Goal: Transaction & Acquisition: Purchase product/service

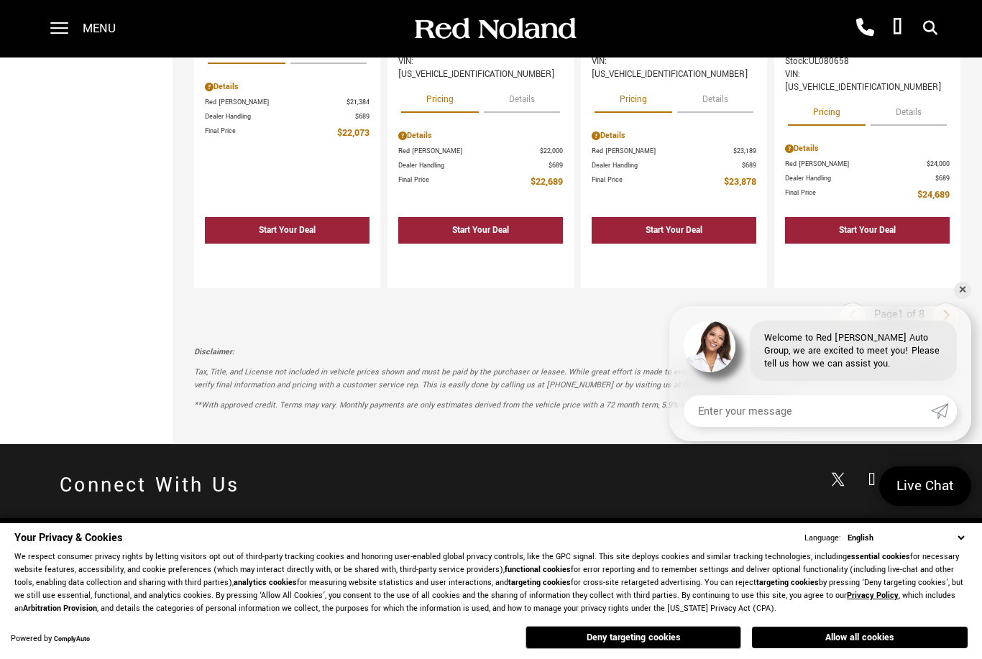
scroll to position [2694, 0]
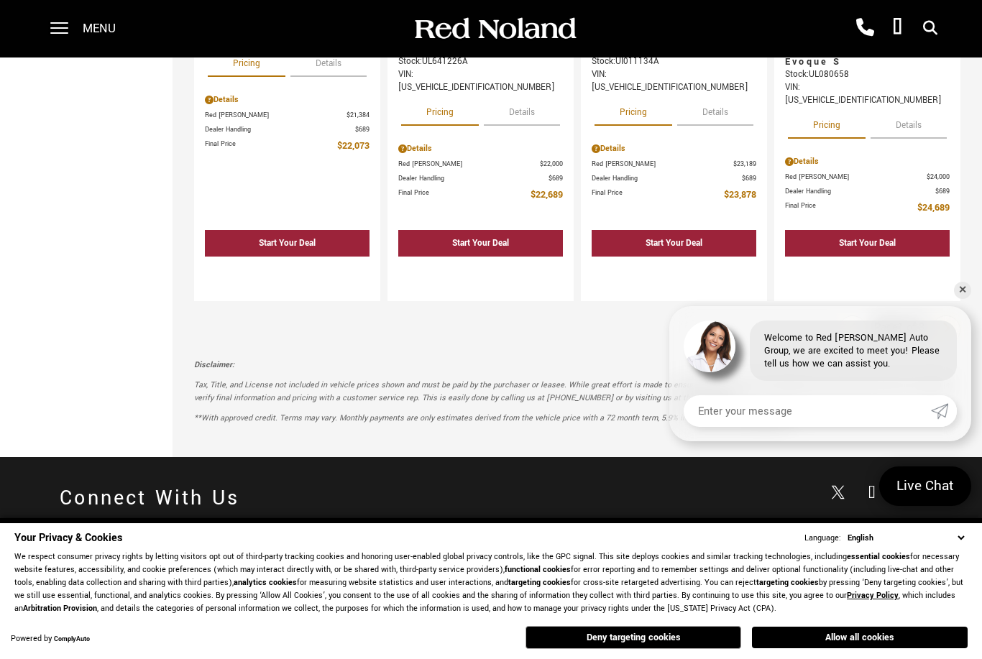
click at [954, 317] on link "Next" at bounding box center [946, 330] width 31 height 26
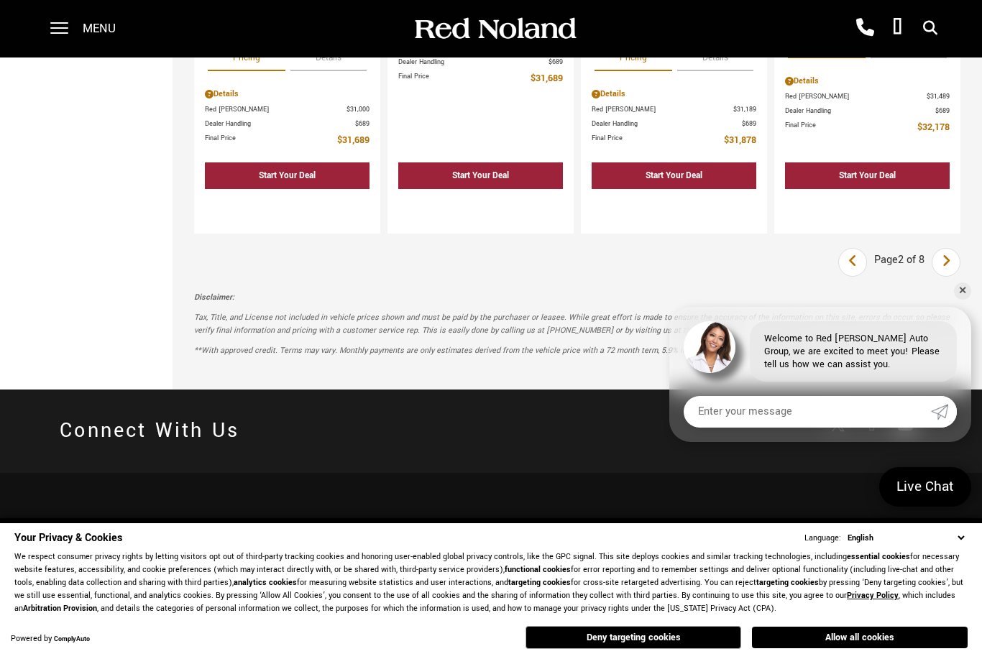
scroll to position [2730, 0]
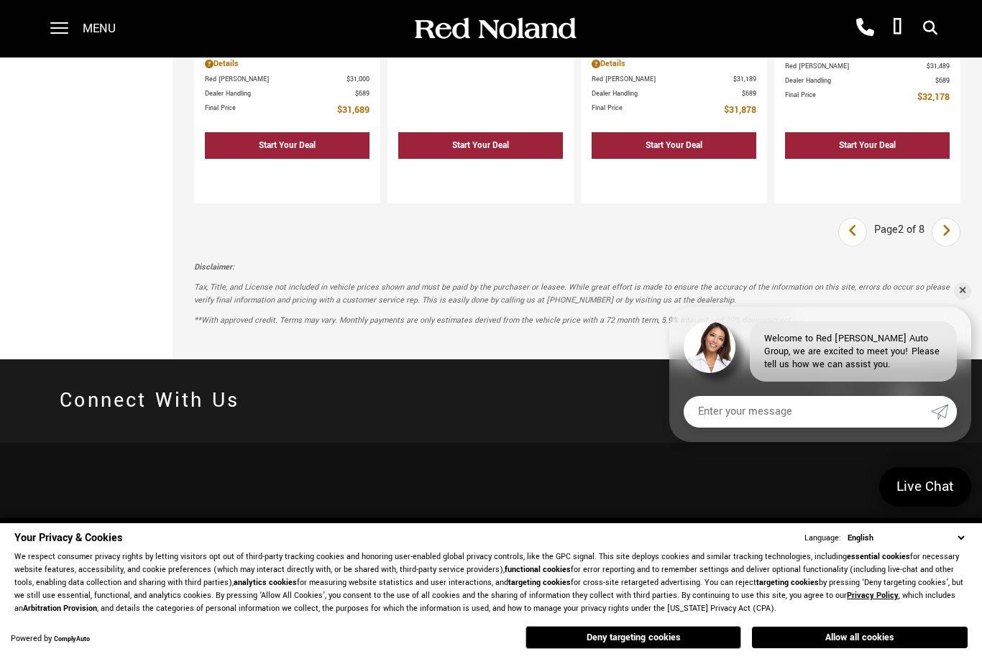
click at [947, 219] on icon "next page" at bounding box center [946, 230] width 9 height 23
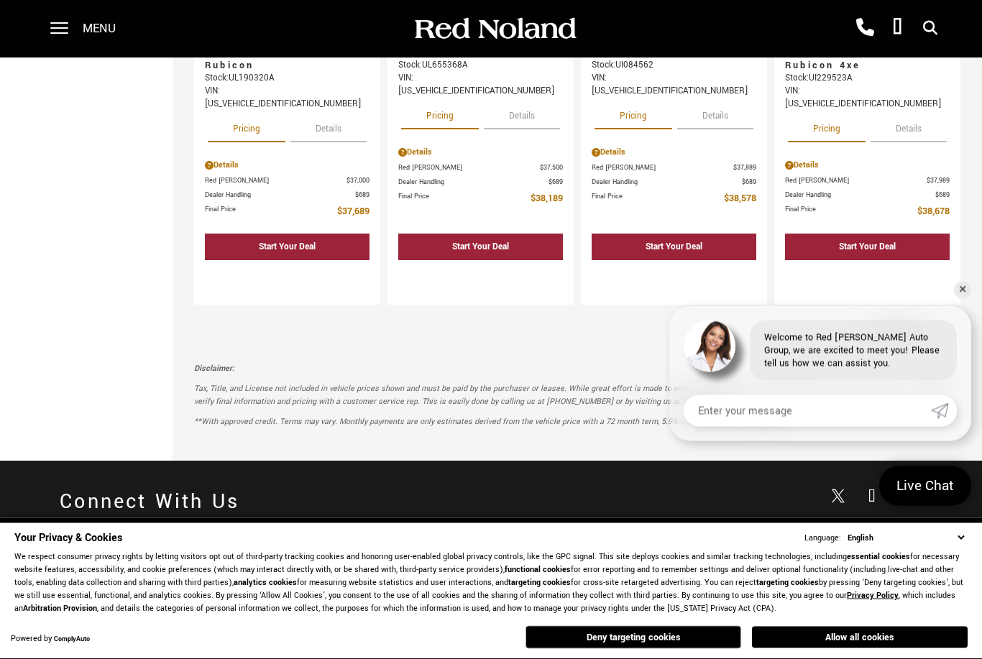
scroll to position [2630, 0]
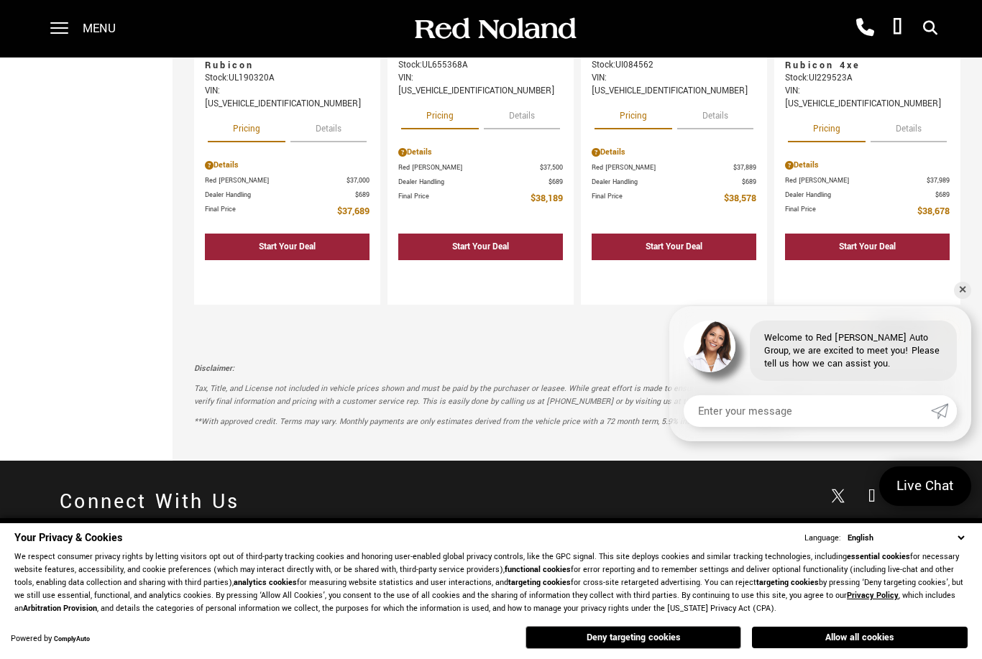
click at [948, 321] on icon "next page" at bounding box center [946, 332] width 9 height 23
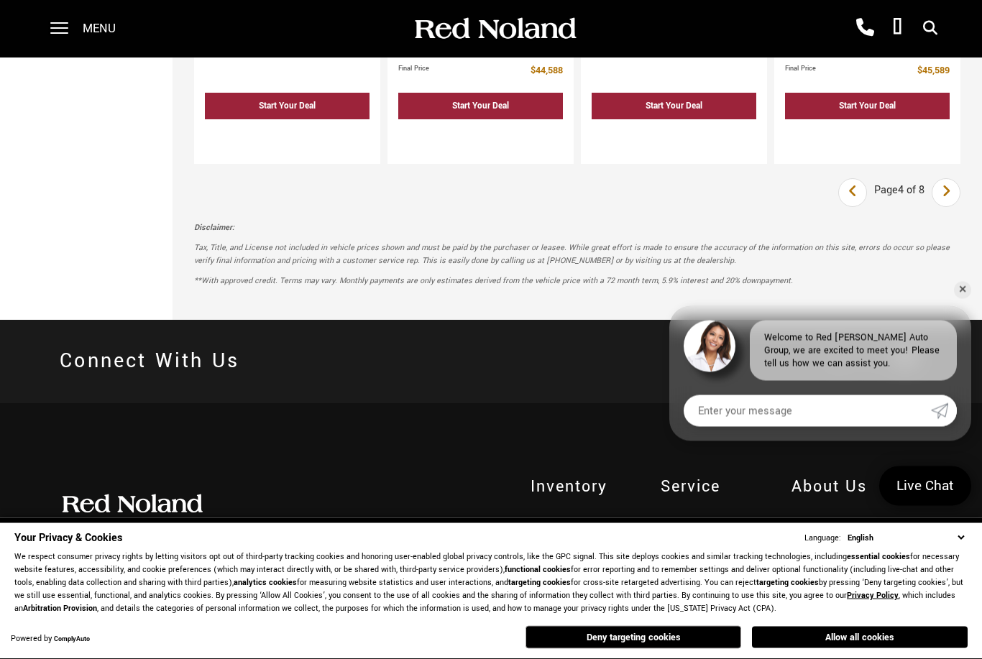
scroll to position [2758, 0]
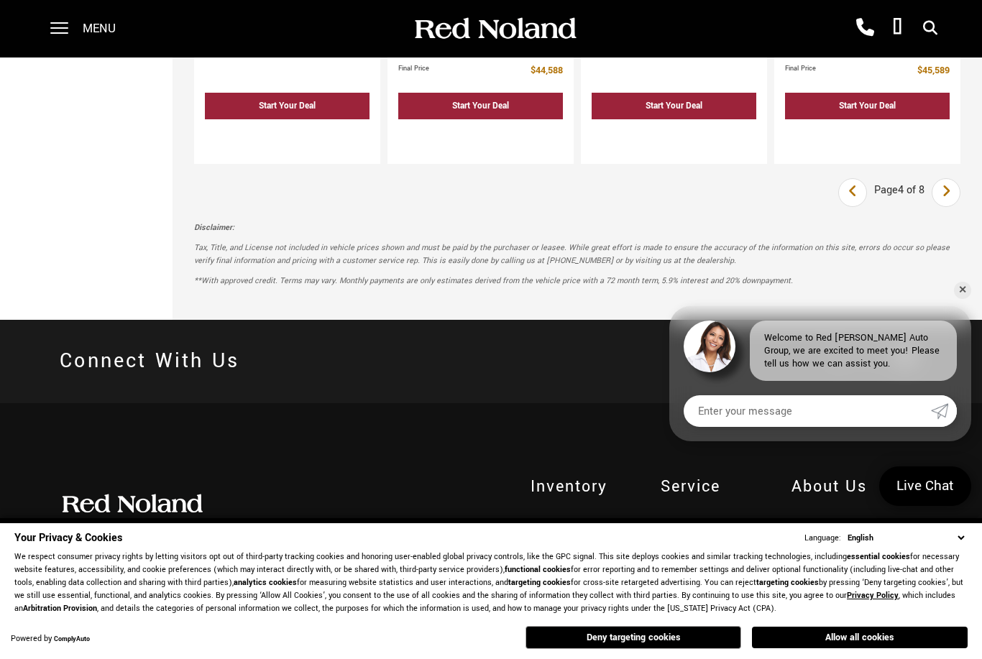
click at [942, 180] on icon "next page" at bounding box center [946, 191] width 9 height 23
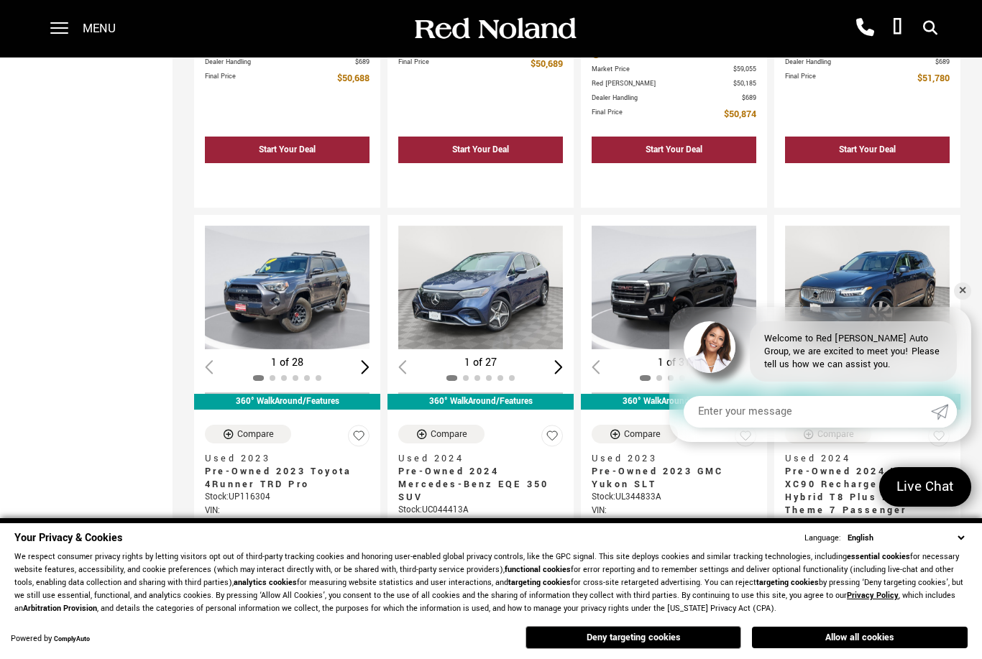
scroll to position [2264, 0]
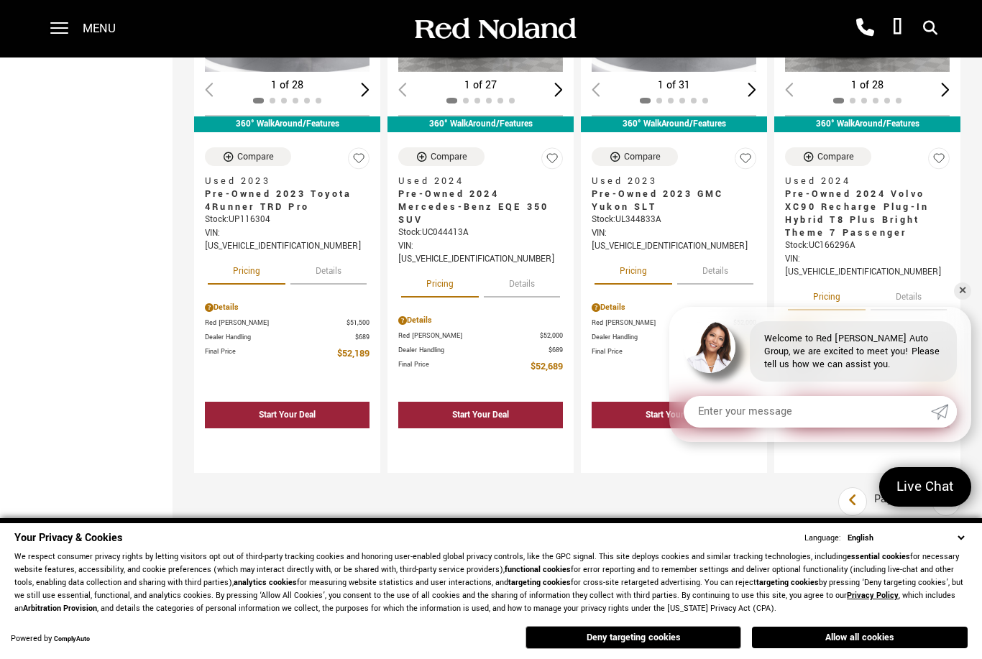
click at [854, 531] on p "Disclaimer:" at bounding box center [577, 537] width 767 height 13
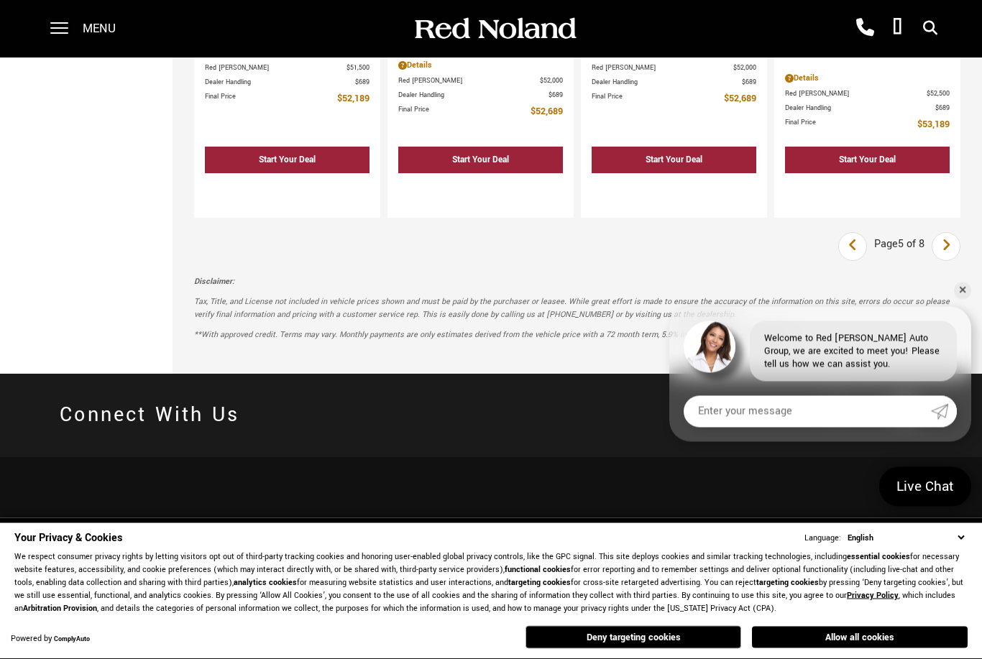
scroll to position [2765, 0]
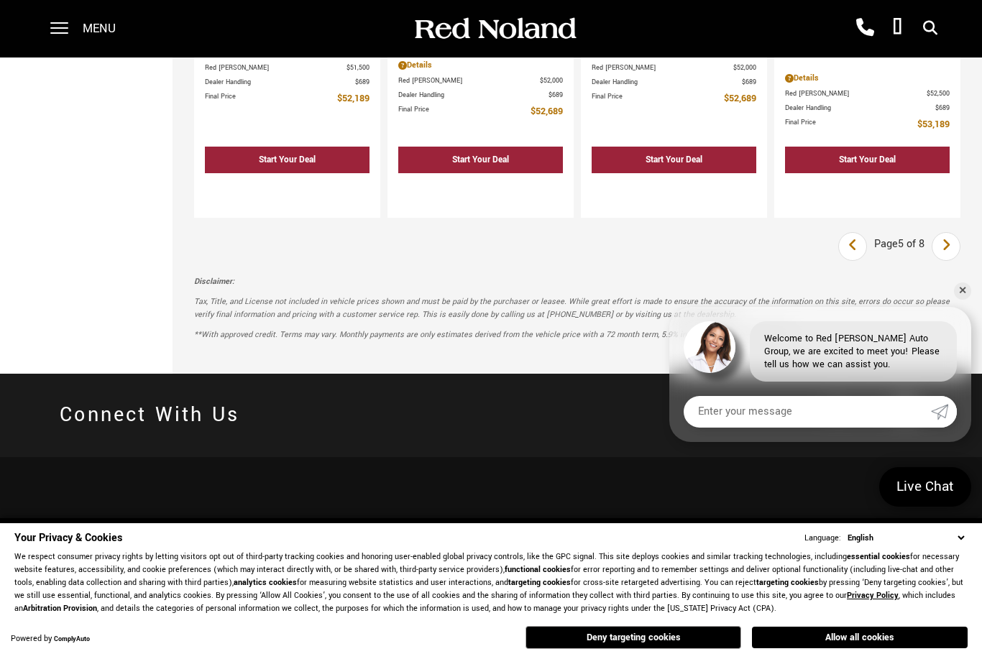
click at [950, 234] on icon "next page" at bounding box center [946, 245] width 9 height 23
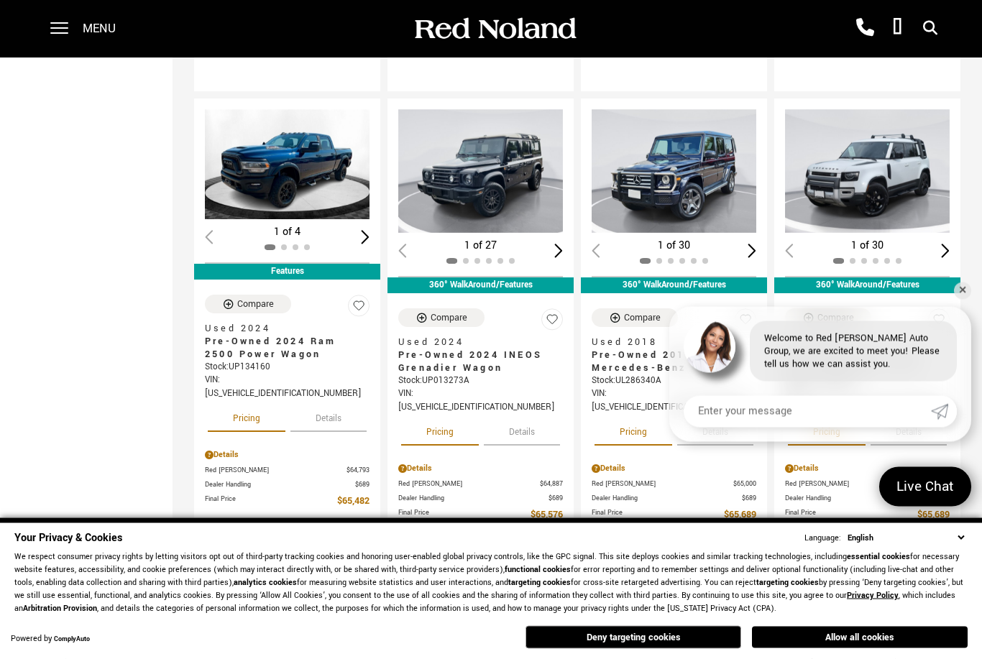
scroll to position [2350, 0]
click at [882, 124] on img "1 / 2" at bounding box center [867, 171] width 165 height 124
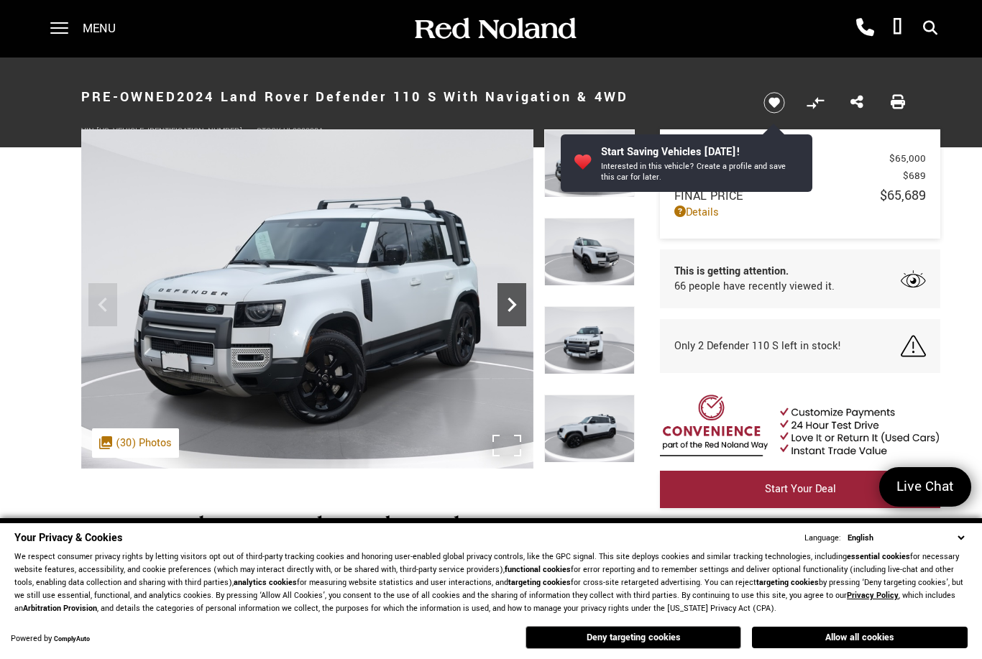
click at [526, 305] on icon "Next" at bounding box center [512, 305] width 29 height 29
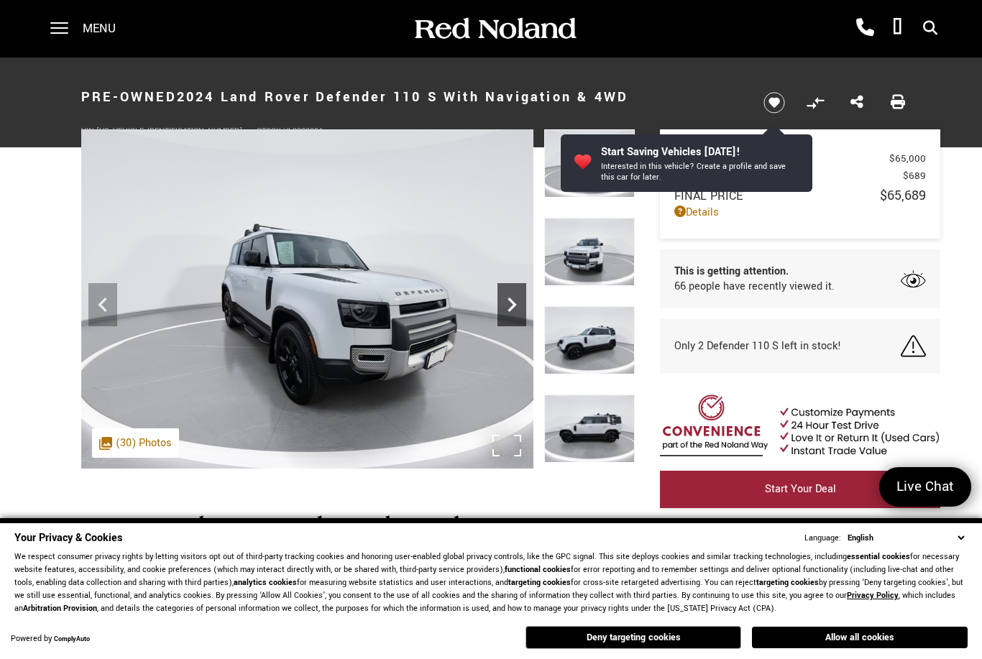
click at [526, 301] on icon "Next" at bounding box center [512, 305] width 29 height 29
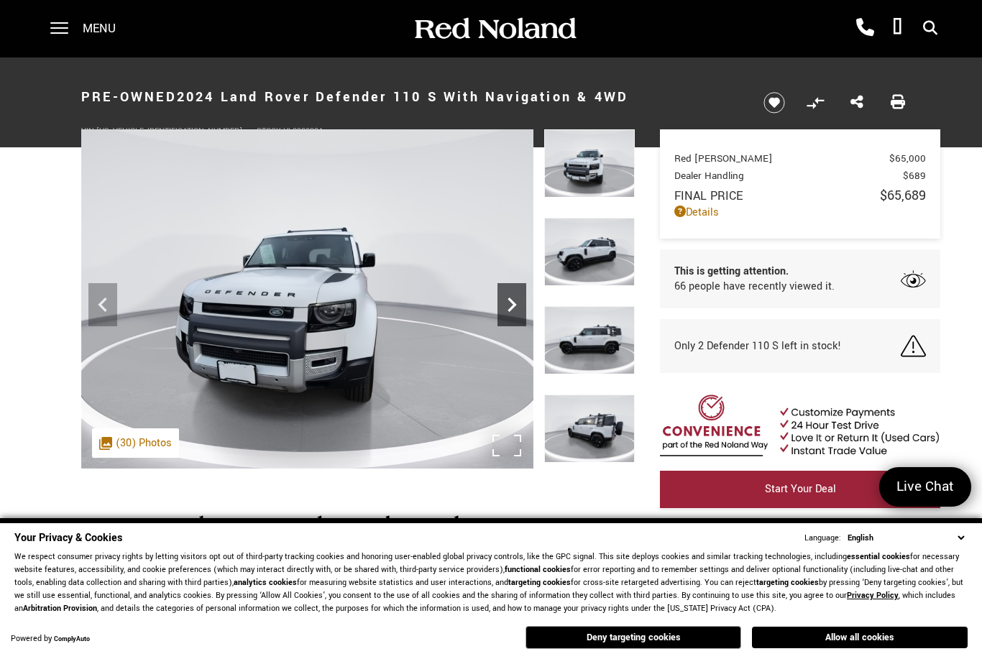
click at [522, 296] on icon "Next" at bounding box center [512, 305] width 29 height 29
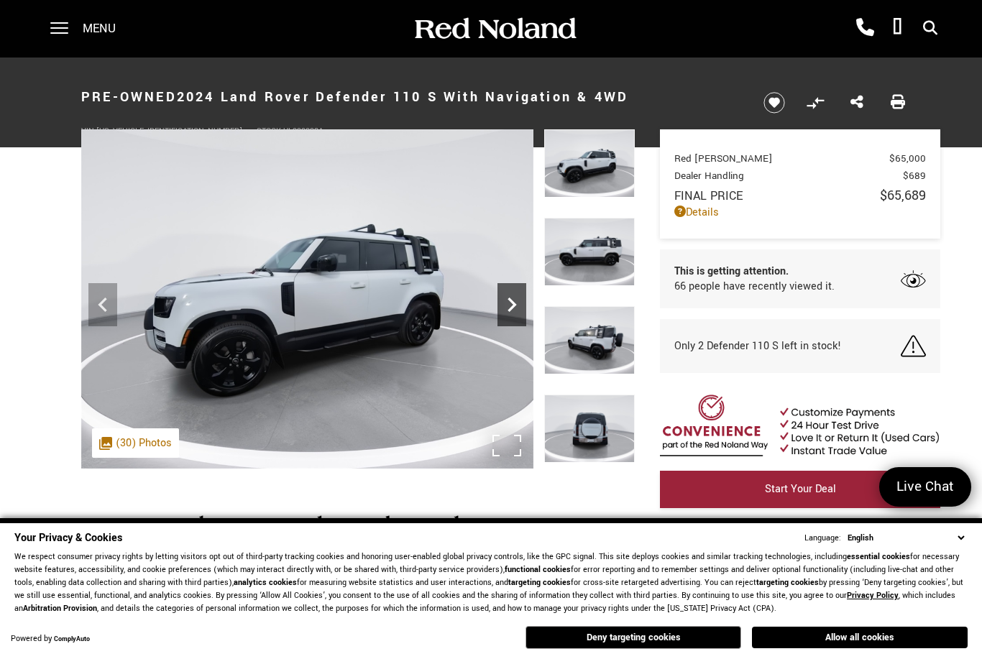
click at [524, 306] on icon "Next" at bounding box center [512, 305] width 29 height 29
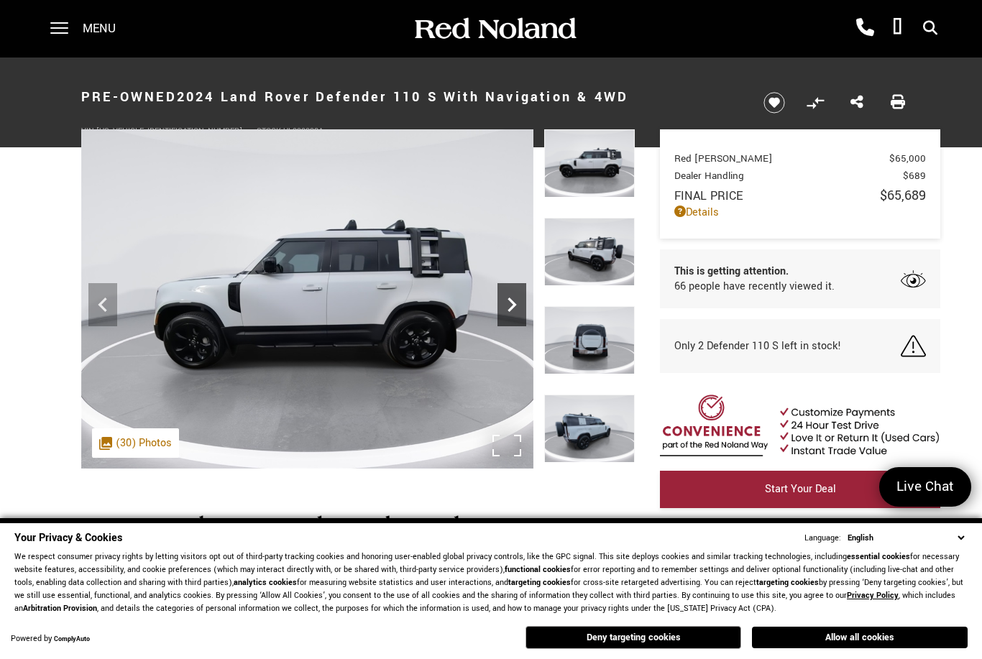
click at [526, 306] on icon "Next" at bounding box center [512, 305] width 29 height 29
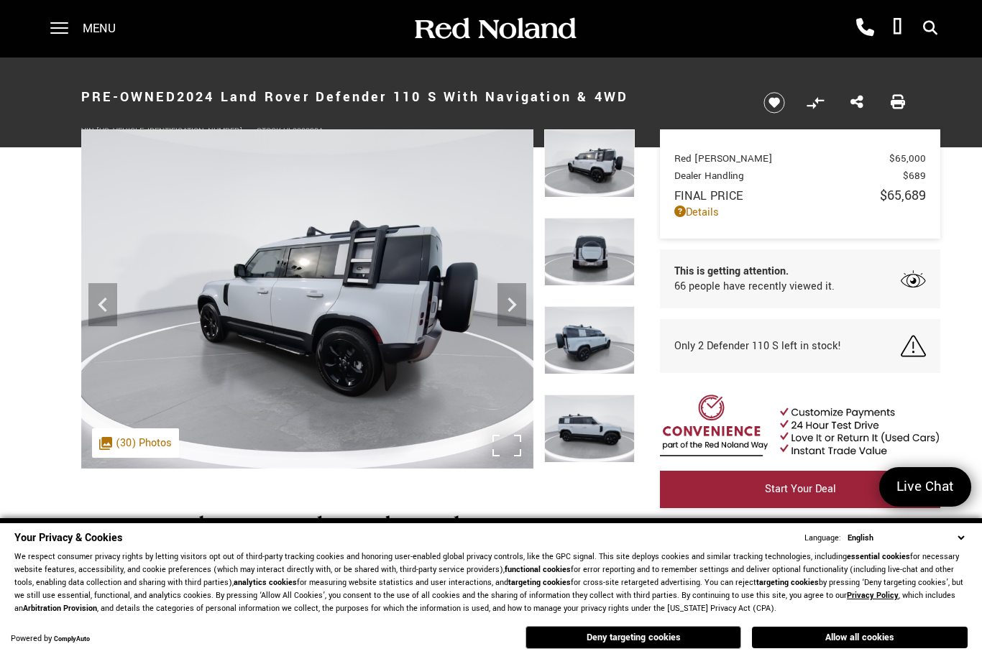
click at [532, 307] on img at bounding box center [307, 298] width 452 height 339
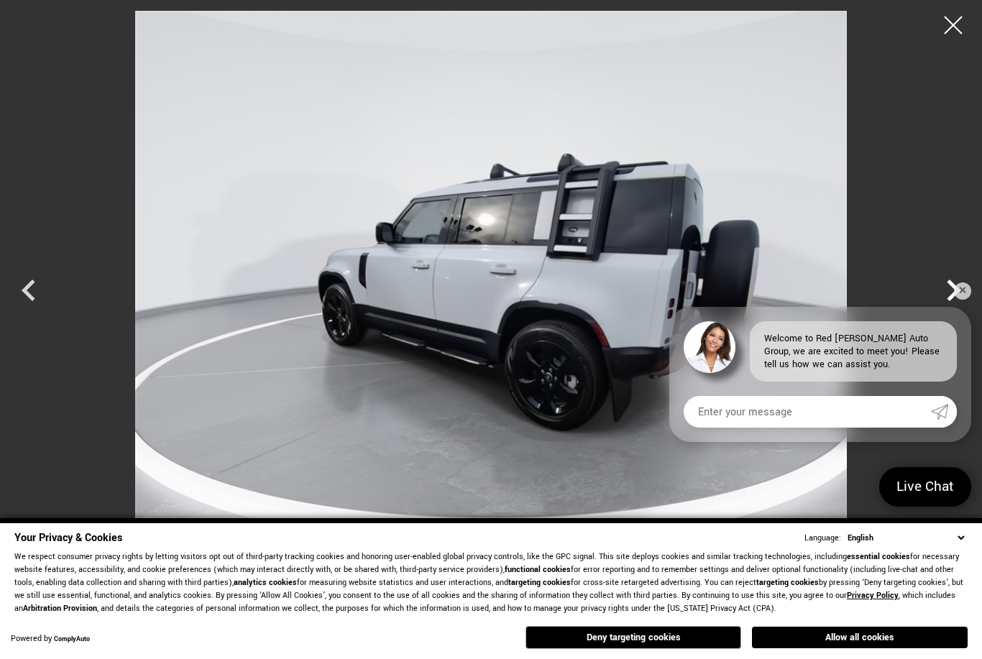
click at [944, 298] on icon "Next" at bounding box center [953, 290] width 43 height 43
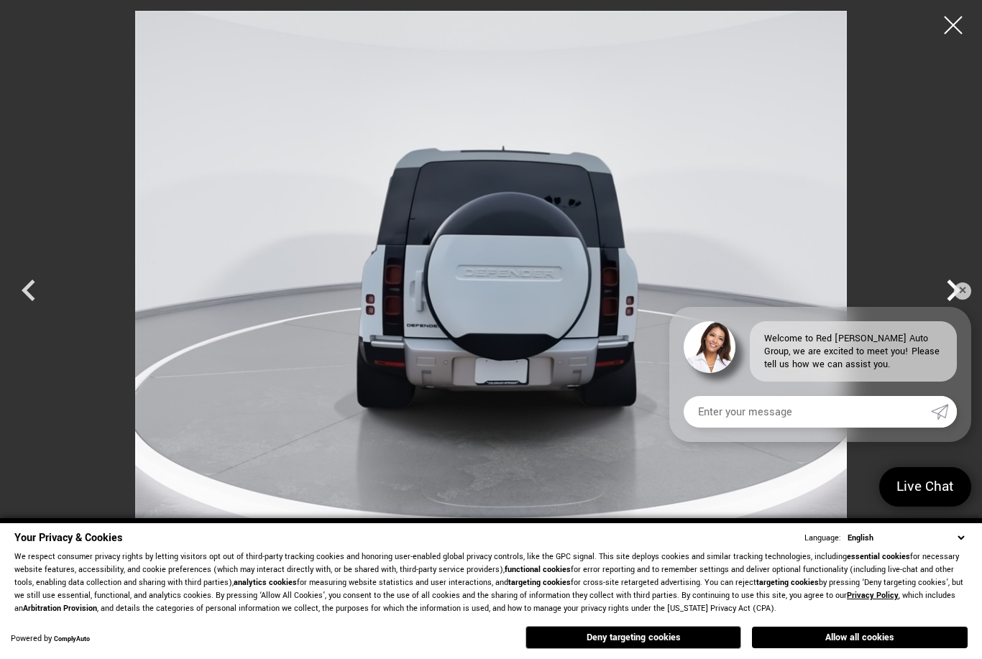
click at [949, 299] on icon "Next" at bounding box center [954, 291] width 14 height 22
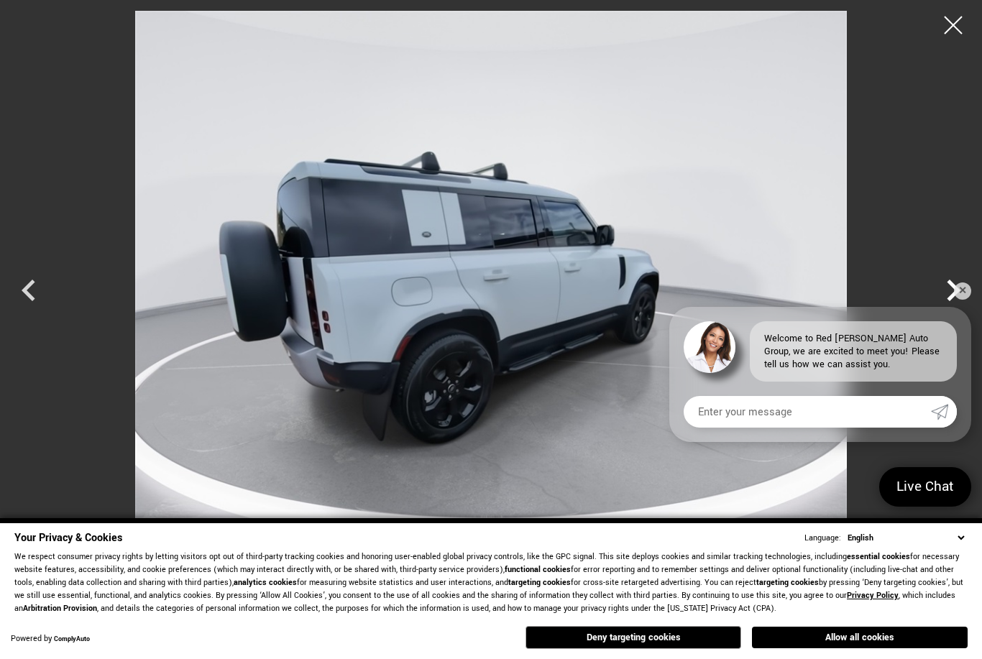
click at [953, 294] on icon "Next" at bounding box center [954, 291] width 14 height 22
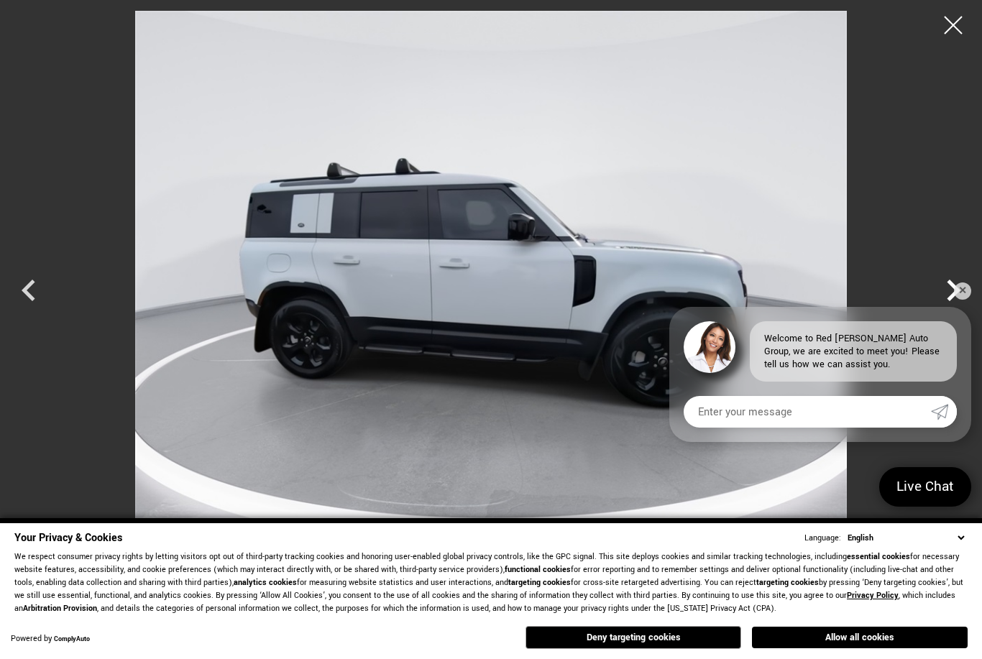
click at [946, 297] on icon "Next" at bounding box center [953, 290] width 43 height 43
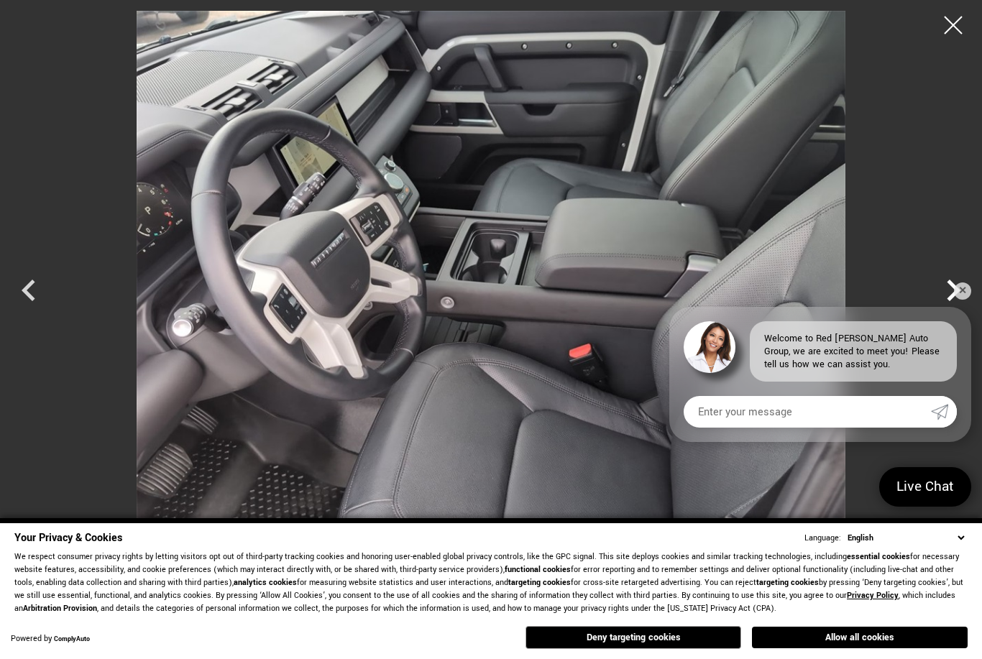
click at [948, 300] on icon "Next" at bounding box center [953, 290] width 43 height 43
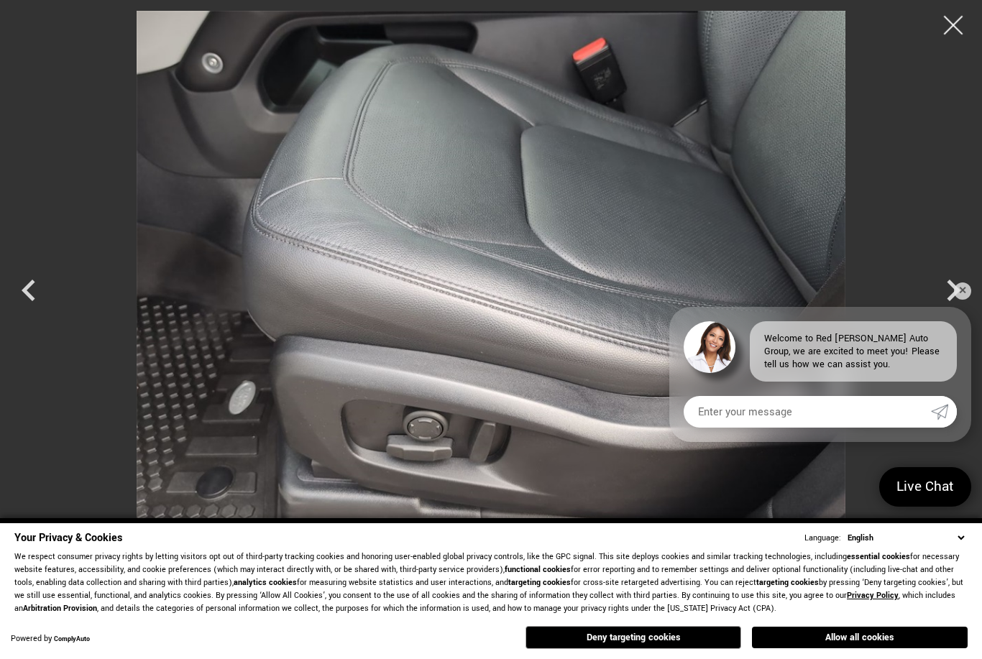
click at [954, 29] on div at bounding box center [954, 25] width 38 height 38
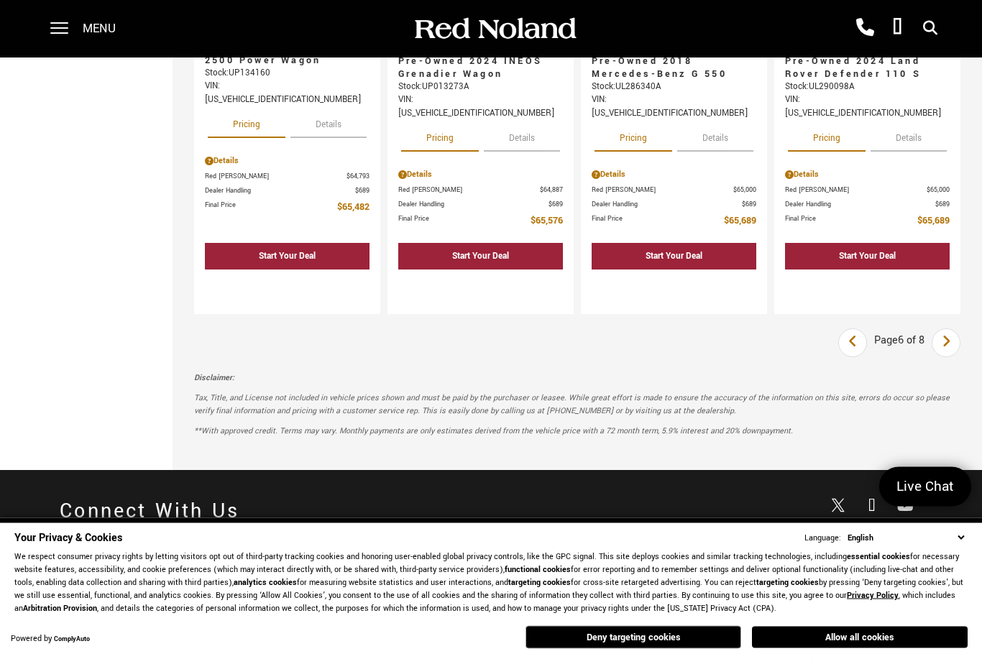
scroll to position [2680, 0]
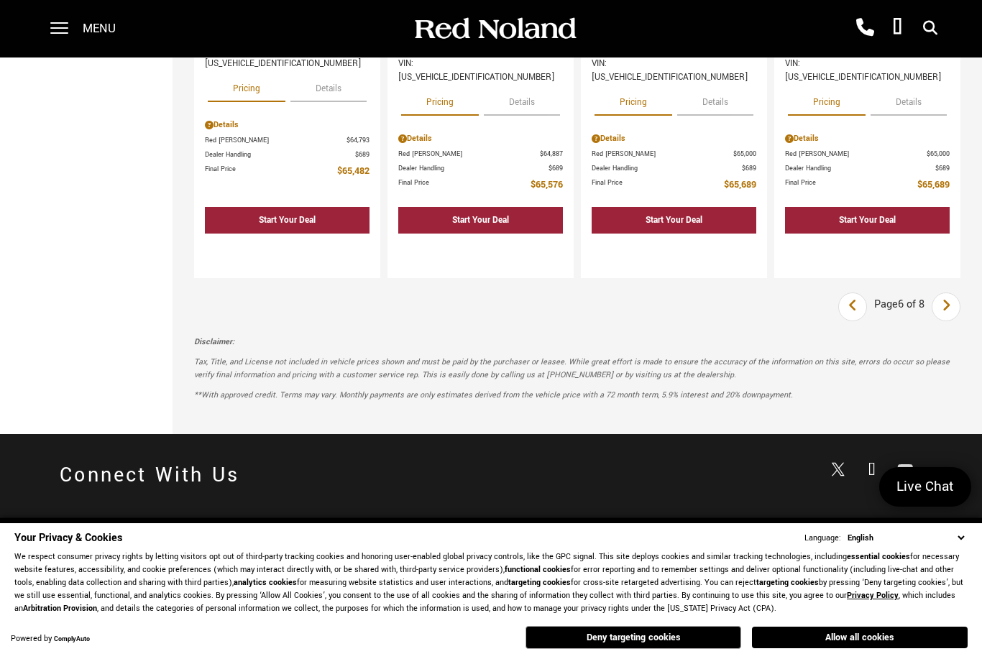
click at [955, 294] on link "Next" at bounding box center [946, 307] width 31 height 26
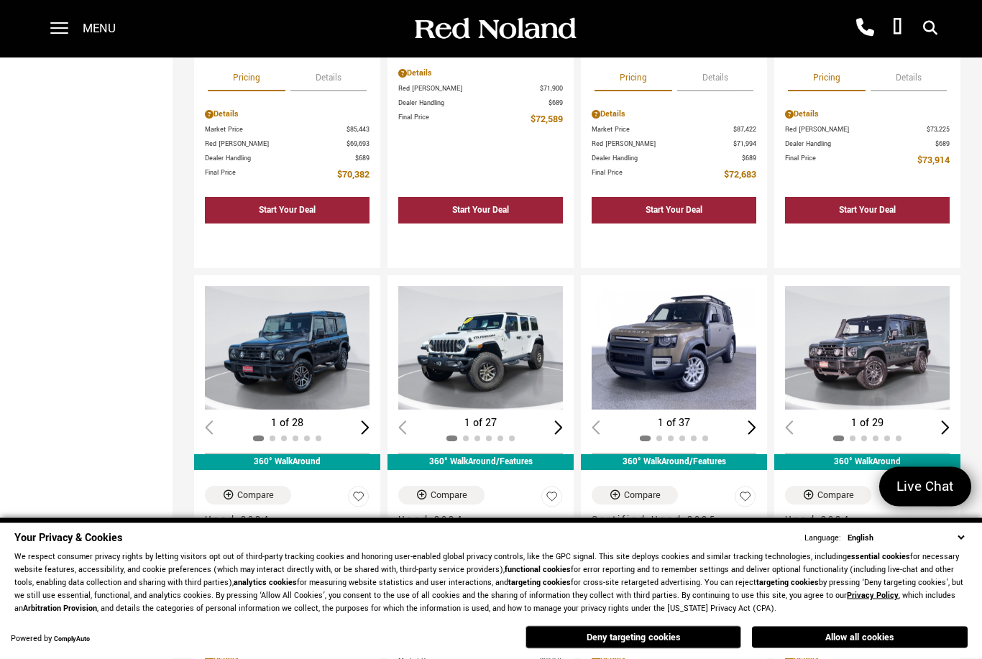
scroll to position [1038, 0]
click at [712, 316] on img "1 / 2" at bounding box center [674, 348] width 165 height 124
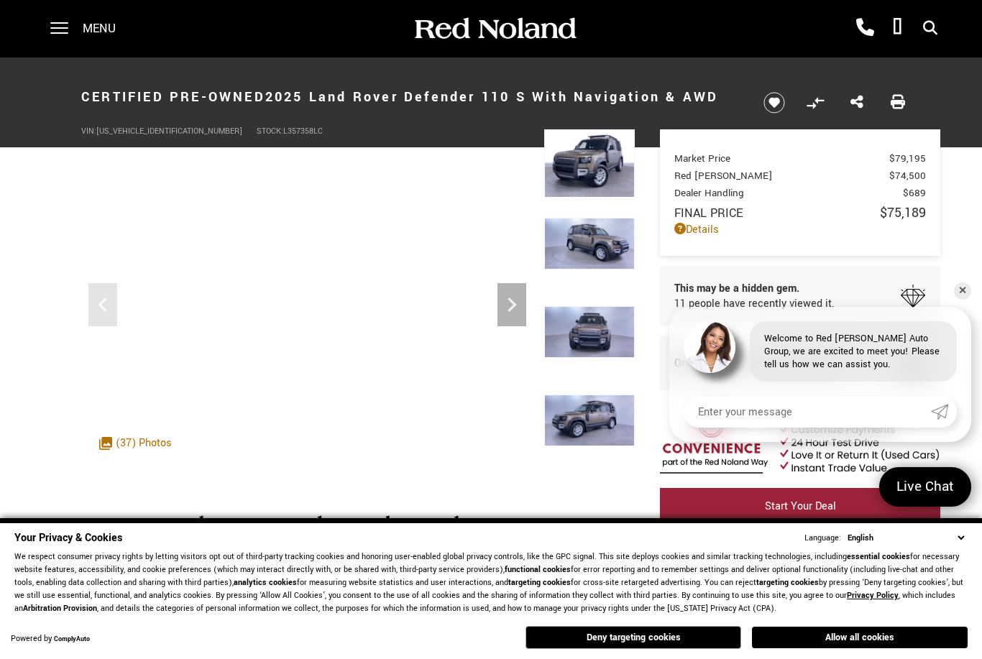
click at [520, 307] on icon "Next" at bounding box center [512, 305] width 29 height 29
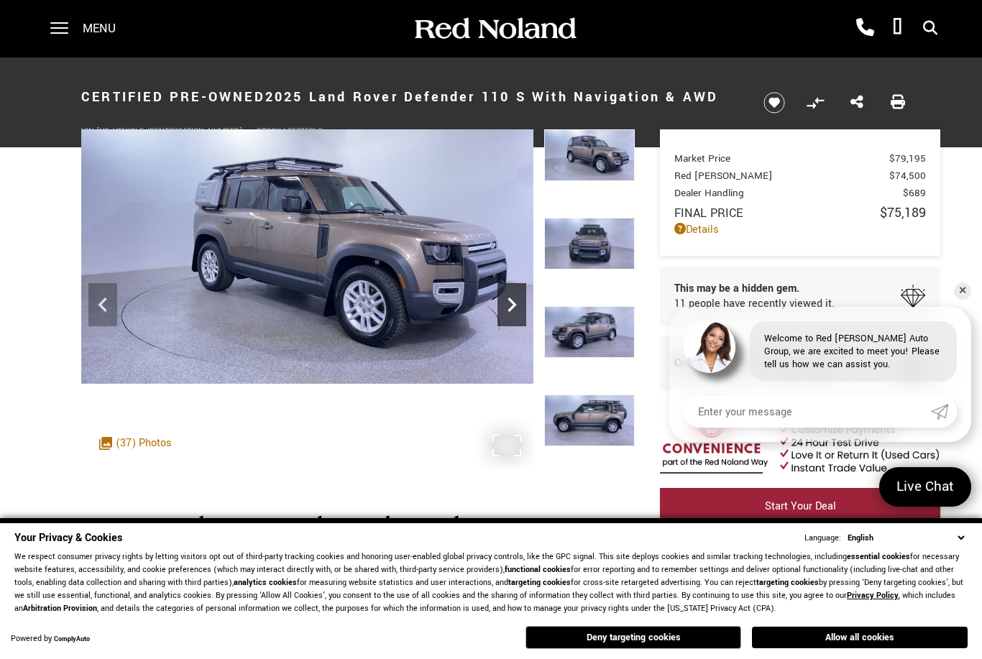
click at [526, 311] on icon "Next" at bounding box center [512, 305] width 29 height 29
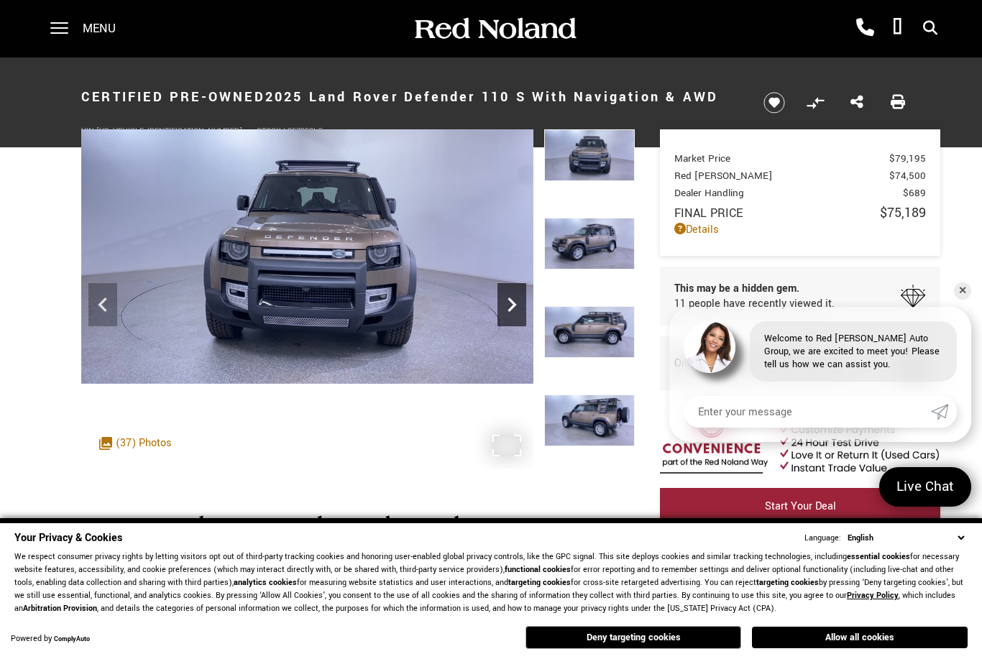
click at [521, 310] on icon "Next" at bounding box center [512, 305] width 29 height 29
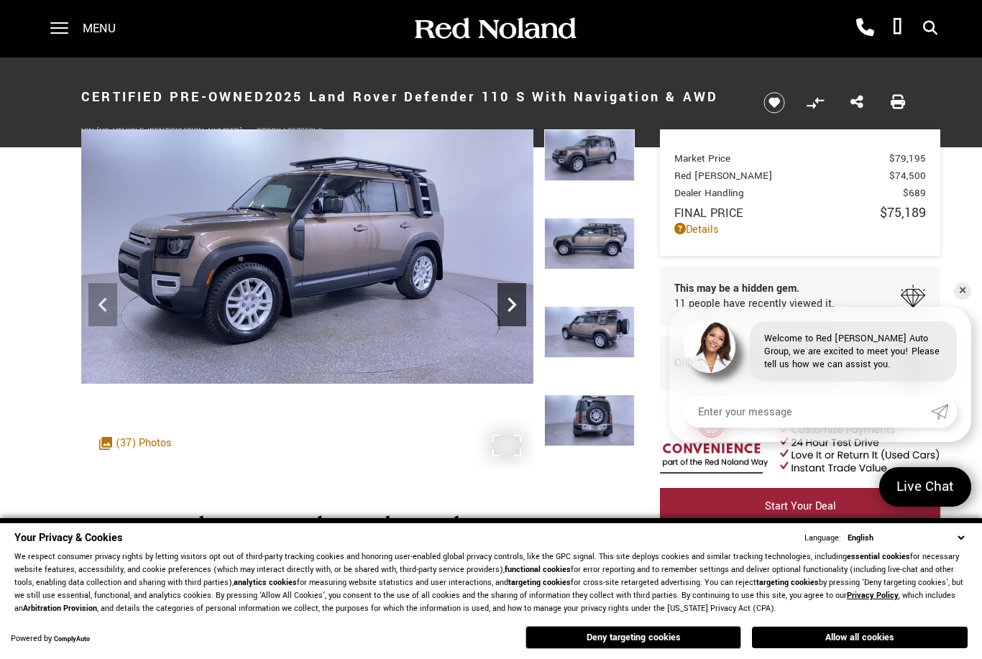
click at [523, 306] on icon "Next" at bounding box center [512, 305] width 29 height 29
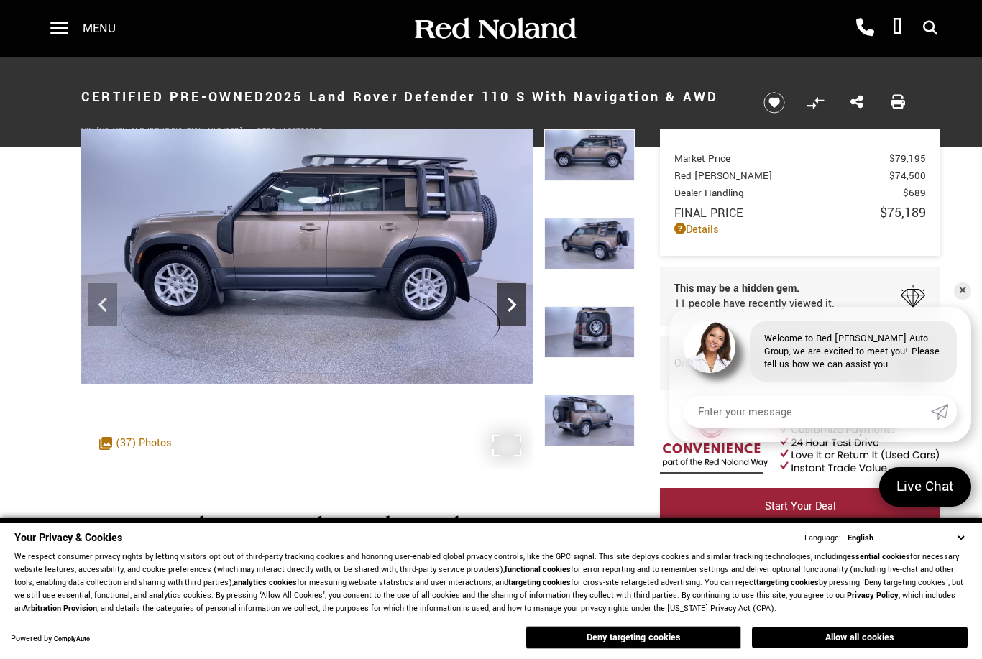
click at [522, 308] on icon "Next" at bounding box center [512, 305] width 29 height 29
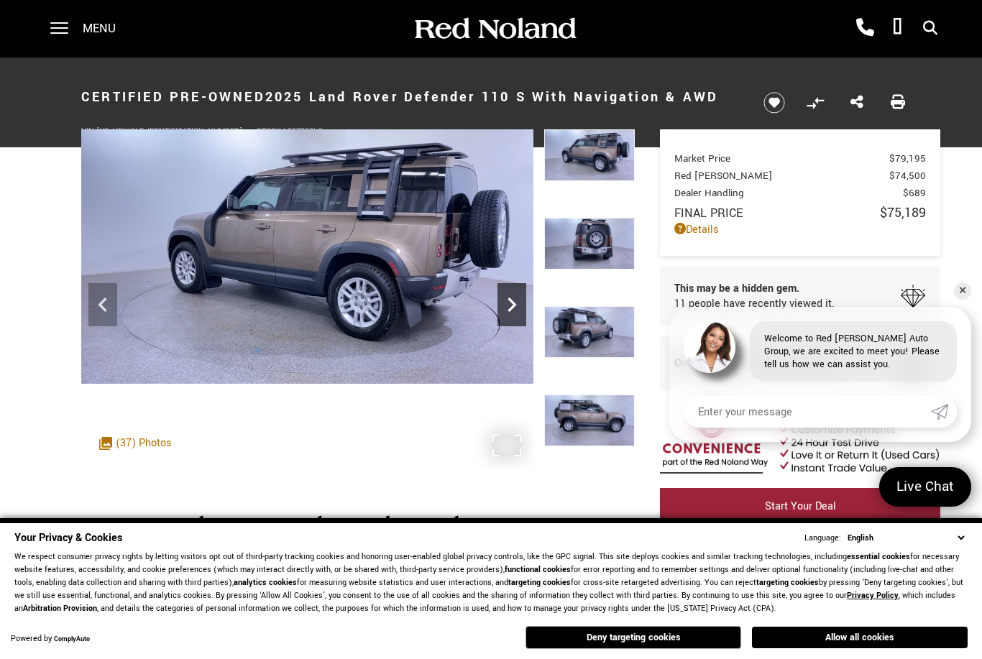
click at [521, 308] on icon "Next" at bounding box center [512, 305] width 29 height 29
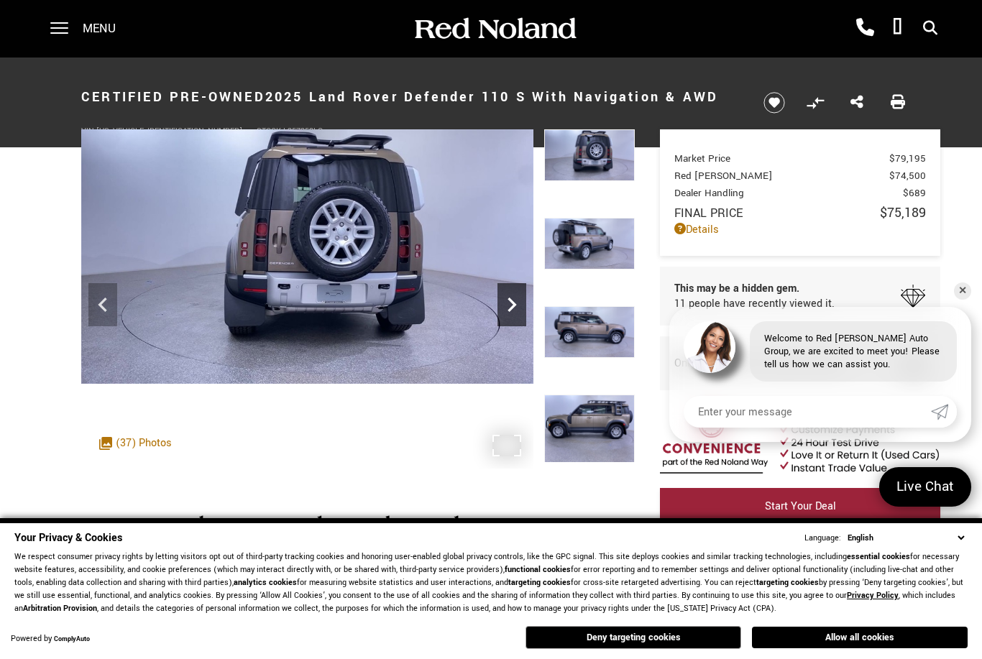
click at [519, 308] on icon "Next" at bounding box center [512, 305] width 29 height 29
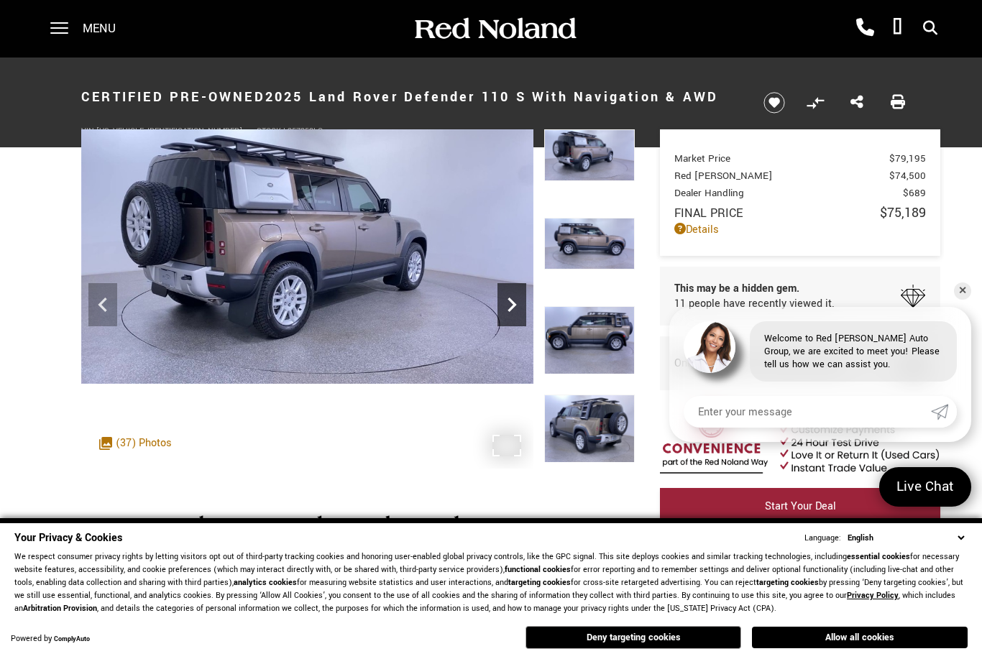
click at [523, 311] on icon "Next" at bounding box center [512, 305] width 29 height 29
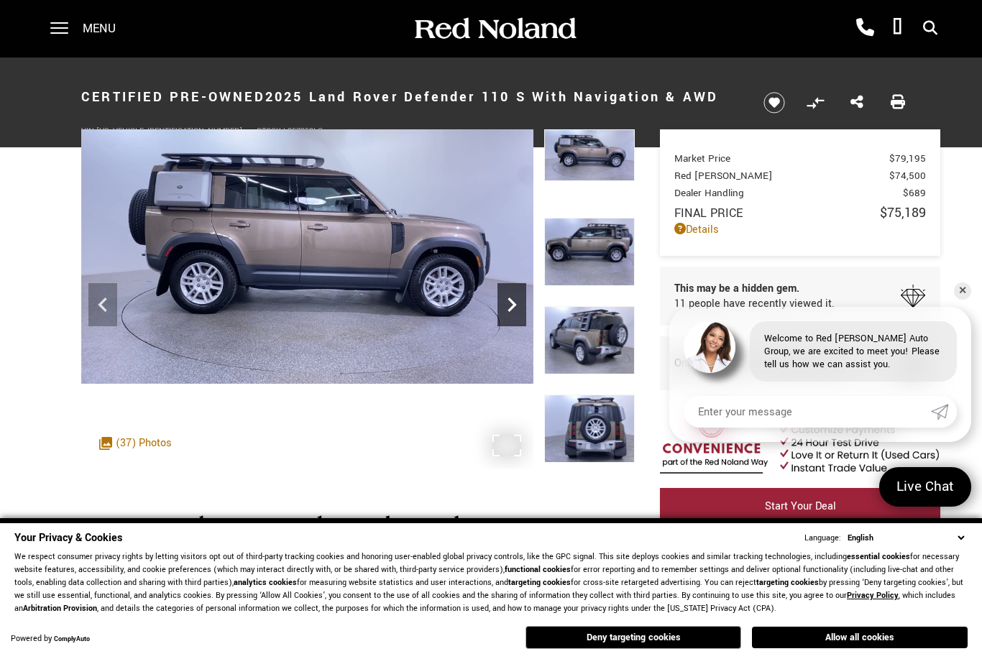
click at [522, 308] on icon "Next" at bounding box center [512, 305] width 29 height 29
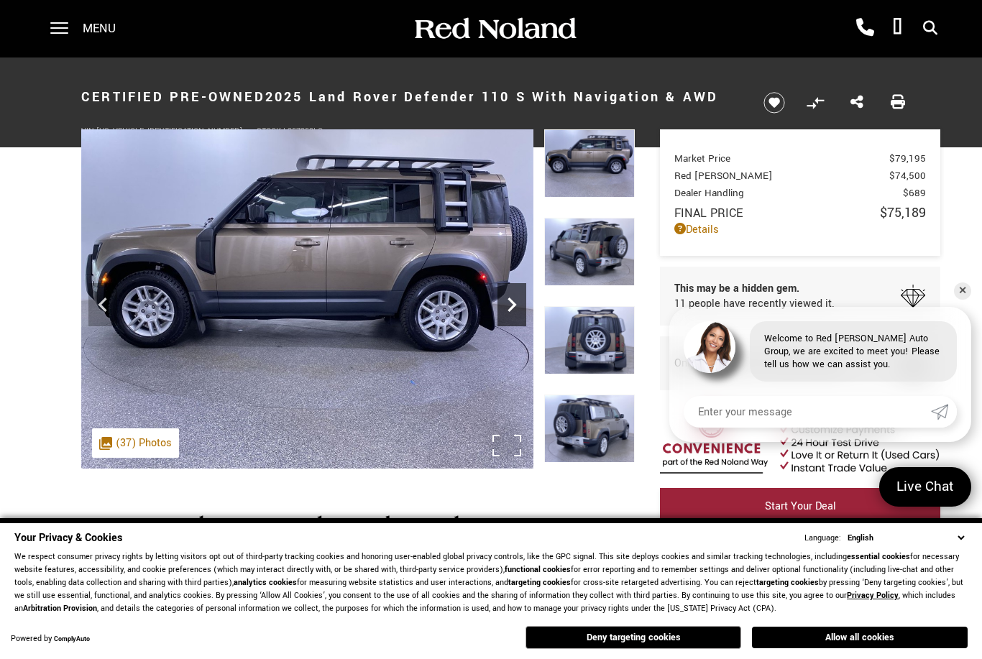
click at [521, 315] on icon "Next" at bounding box center [512, 305] width 29 height 29
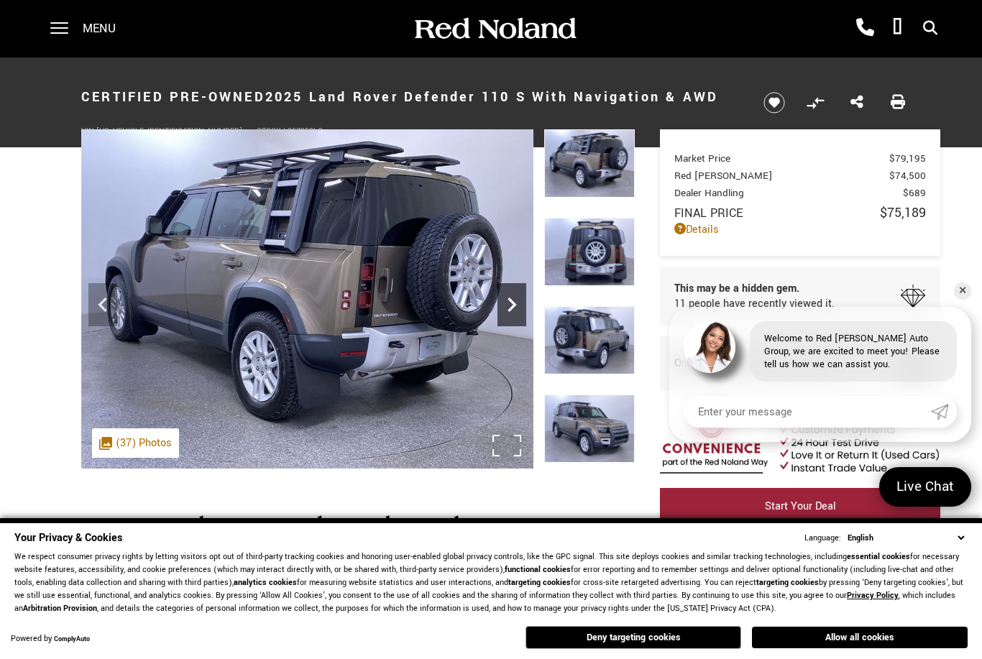
click at [519, 315] on icon "Next" at bounding box center [512, 305] width 29 height 29
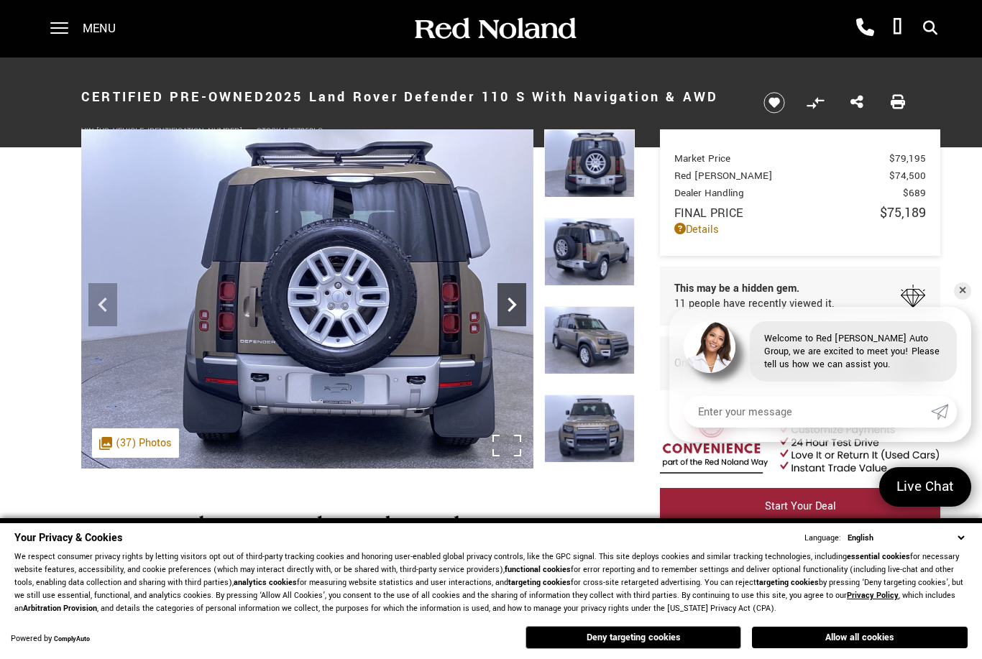
click at [521, 312] on icon "Next" at bounding box center [512, 305] width 29 height 29
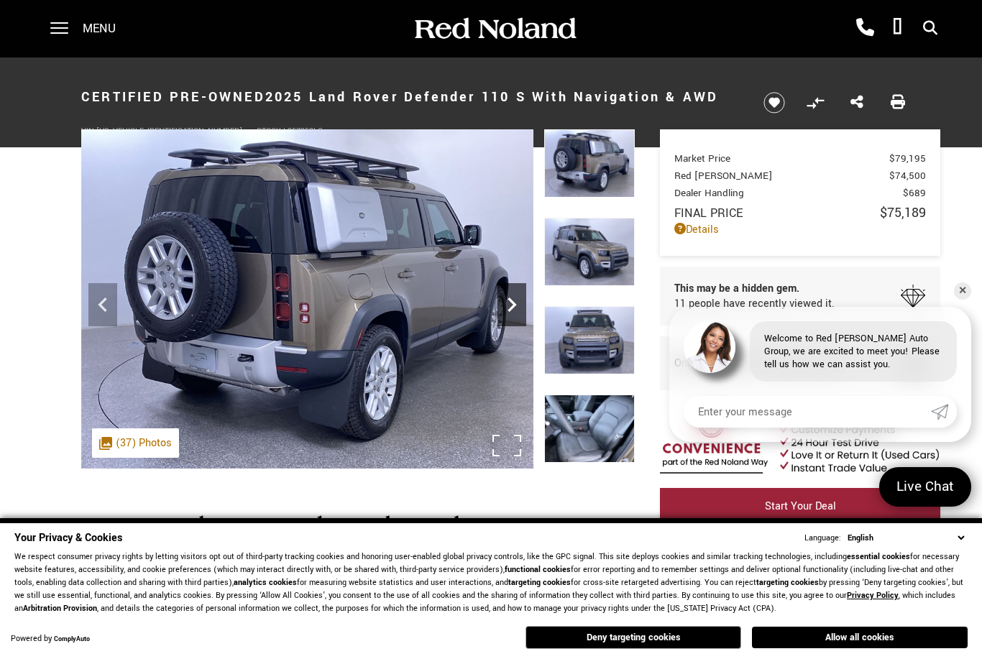
click at [524, 308] on icon "Next" at bounding box center [512, 305] width 29 height 29
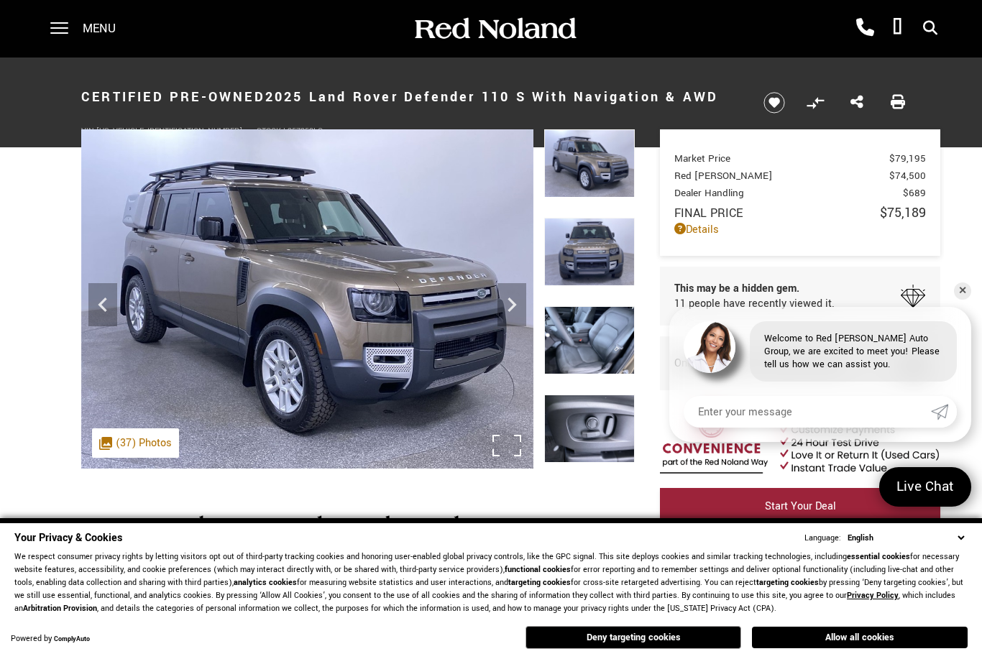
click at [527, 316] on img at bounding box center [307, 298] width 452 height 339
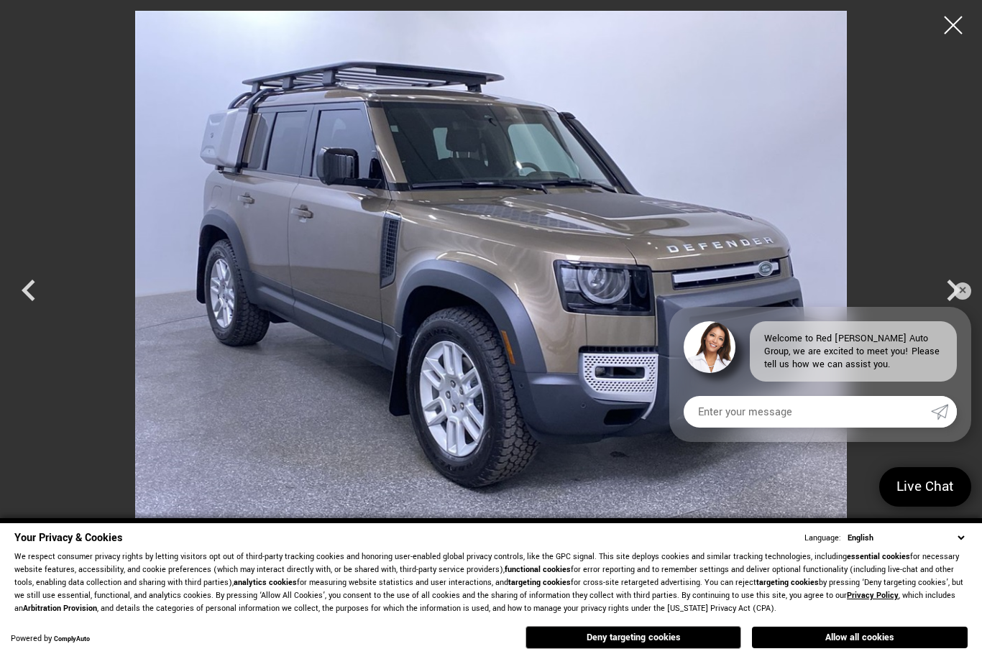
click at [951, 297] on icon "Next" at bounding box center [954, 291] width 14 height 22
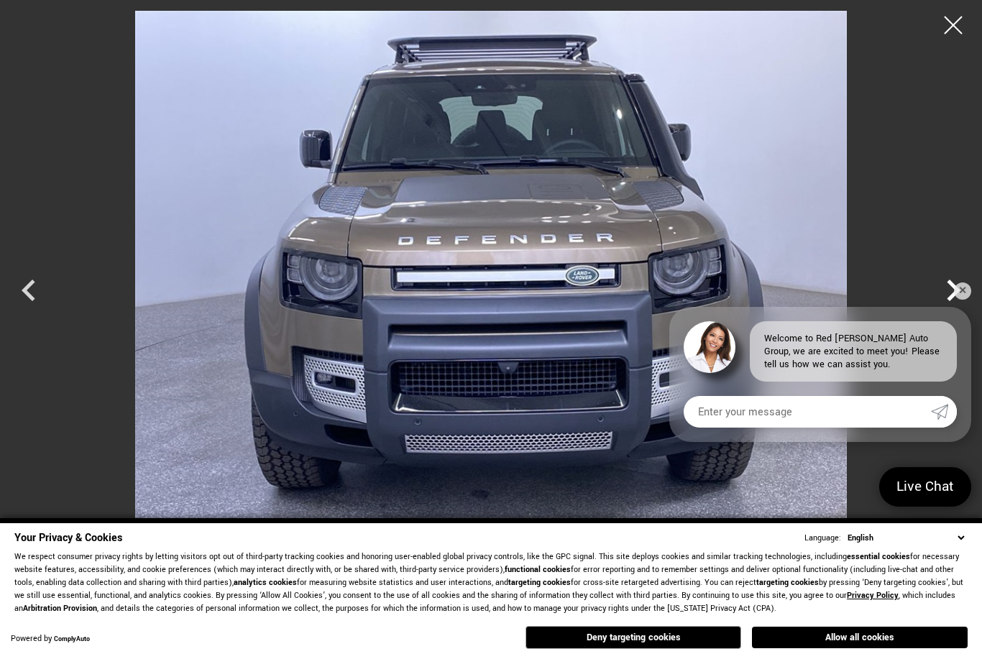
click at [946, 295] on icon "Next" at bounding box center [953, 290] width 43 height 43
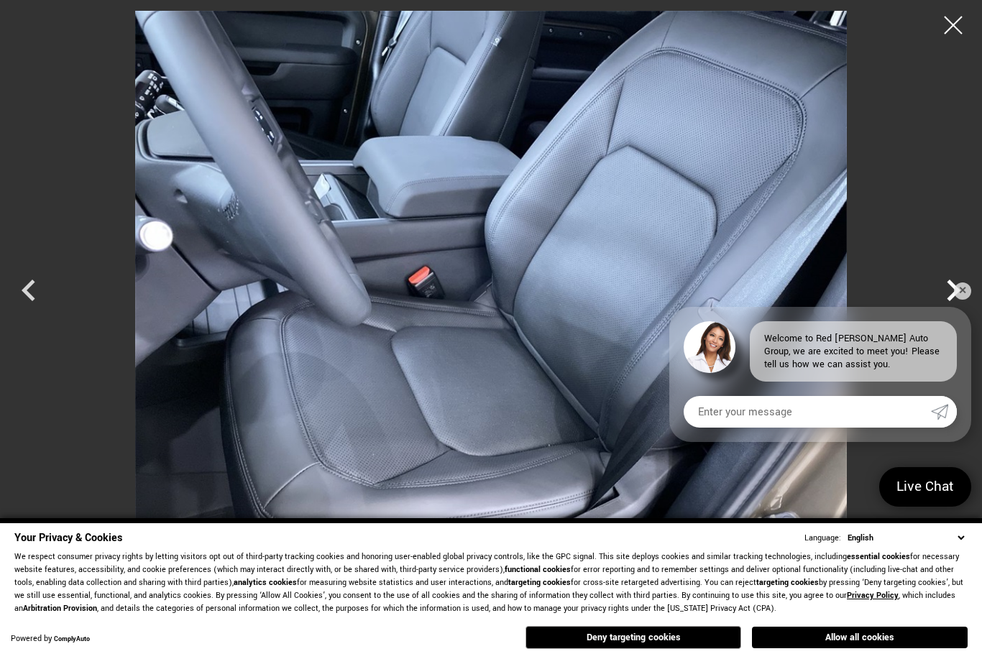
click at [953, 289] on icon "Next" at bounding box center [953, 290] width 43 height 43
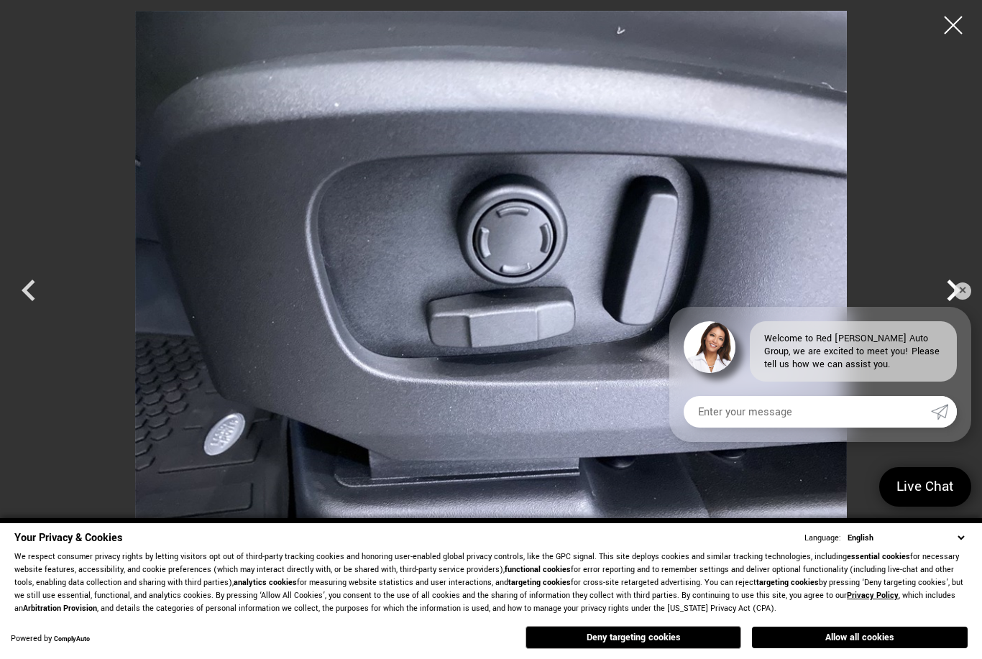
click at [943, 289] on icon "Next" at bounding box center [953, 290] width 43 height 43
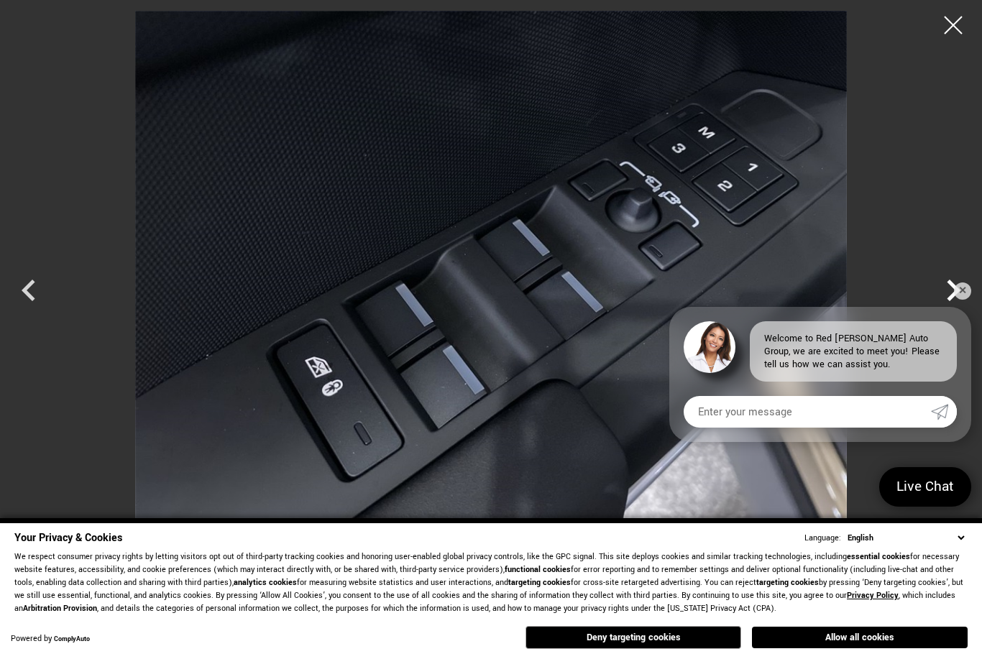
click at [948, 294] on icon "Next" at bounding box center [953, 290] width 43 height 43
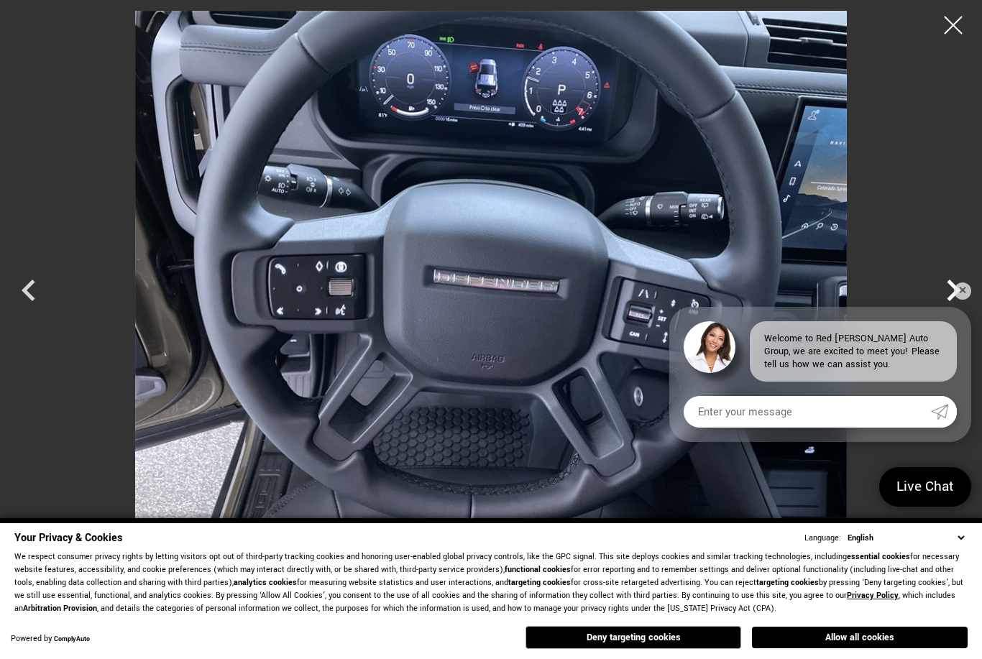
click at [946, 296] on icon "Next" at bounding box center [953, 290] width 43 height 43
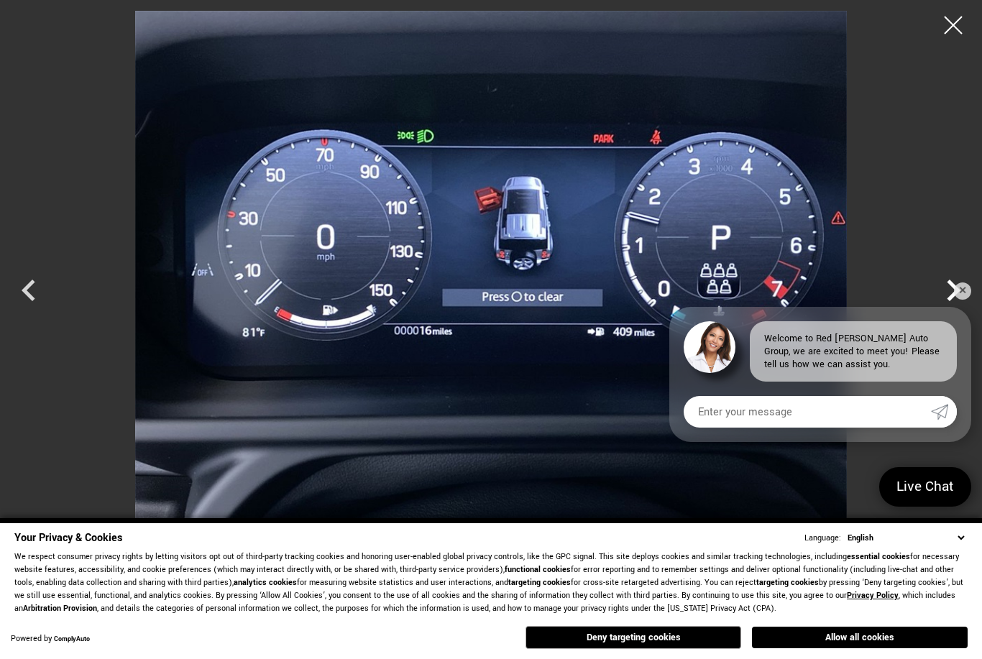
click at [942, 297] on icon "Next" at bounding box center [953, 290] width 43 height 43
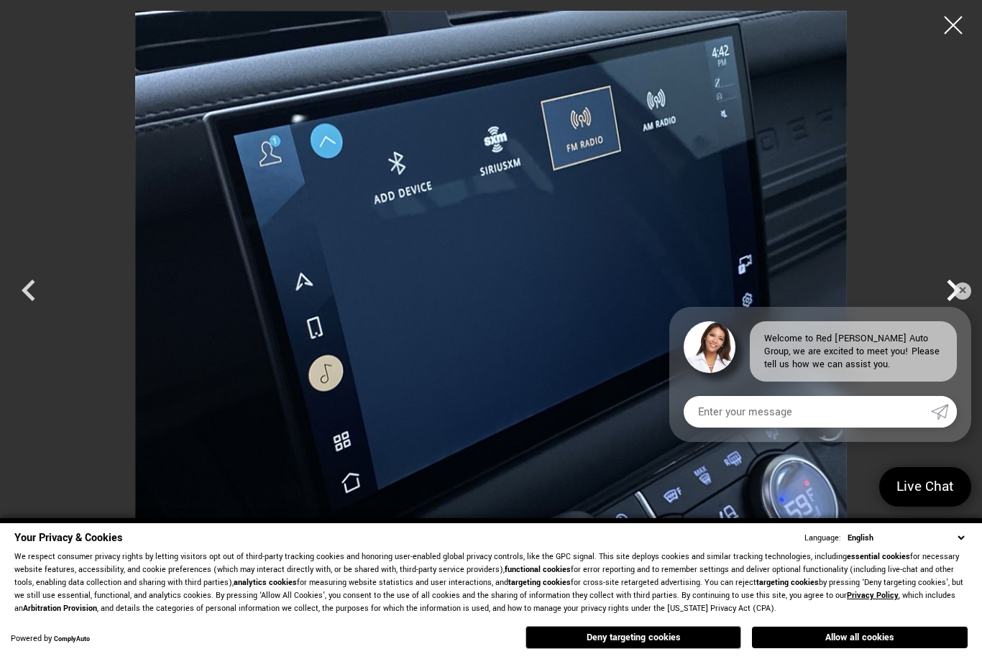
click at [948, 295] on icon "Next" at bounding box center [953, 290] width 43 height 43
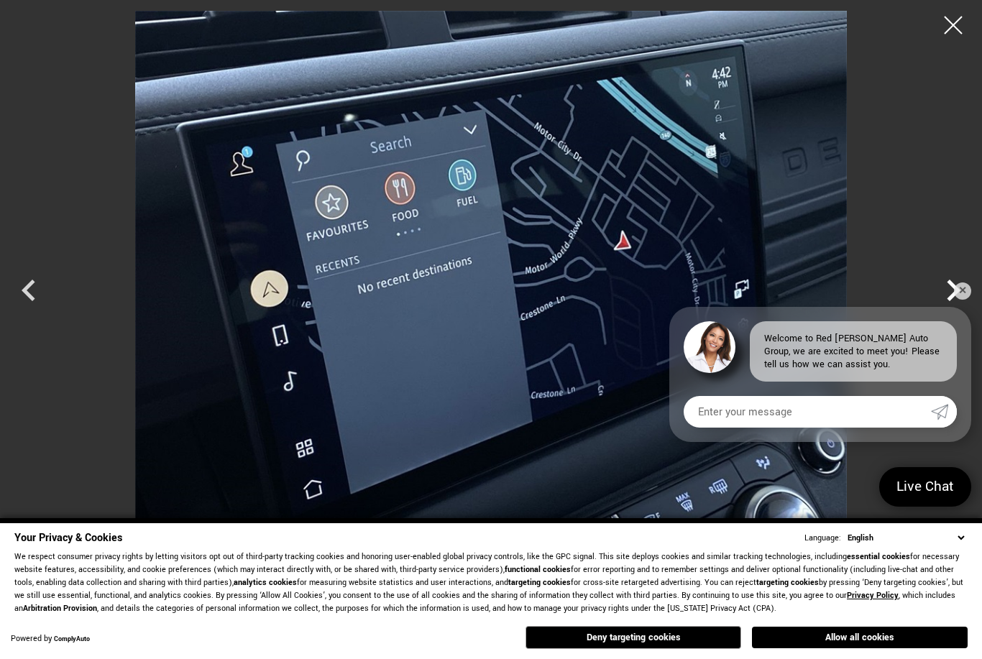
click at [947, 296] on icon "Next" at bounding box center [953, 290] width 43 height 43
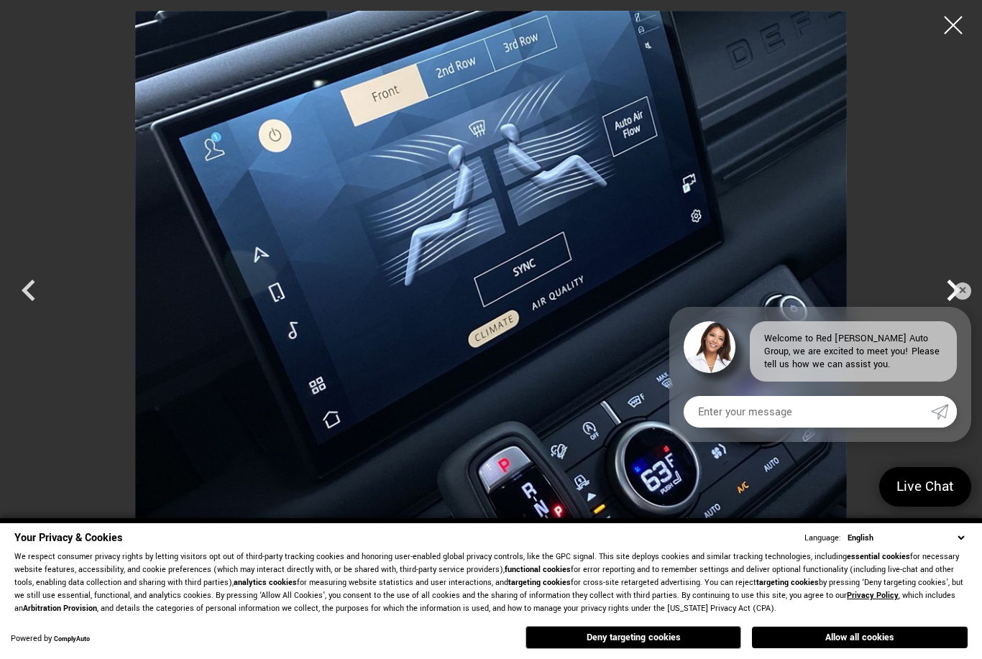
click at [947, 297] on icon "Next" at bounding box center [953, 290] width 43 height 43
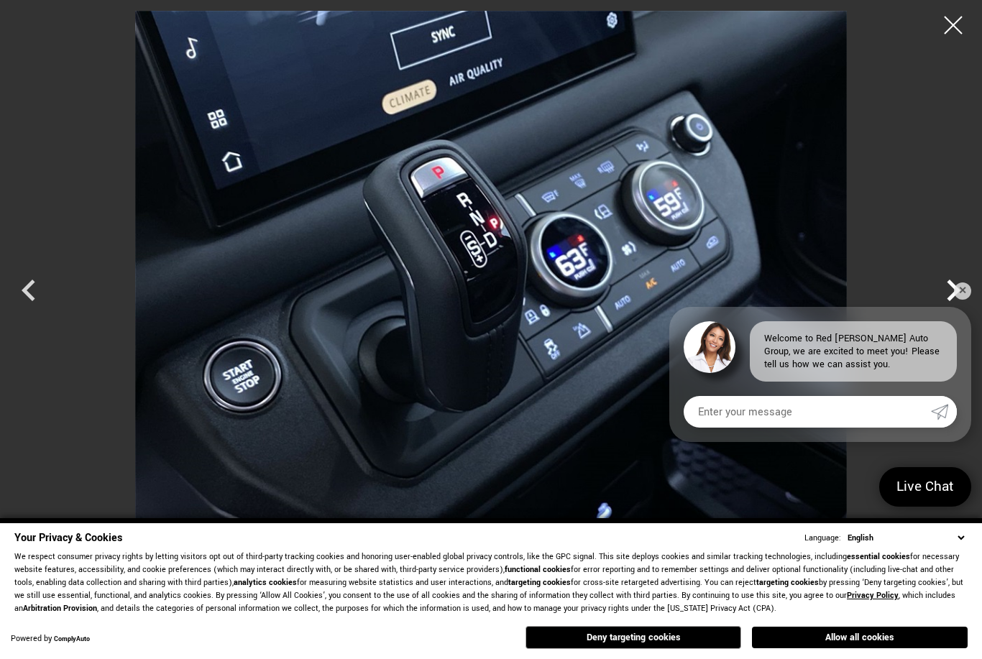
click at [944, 299] on icon "Next" at bounding box center [953, 290] width 43 height 43
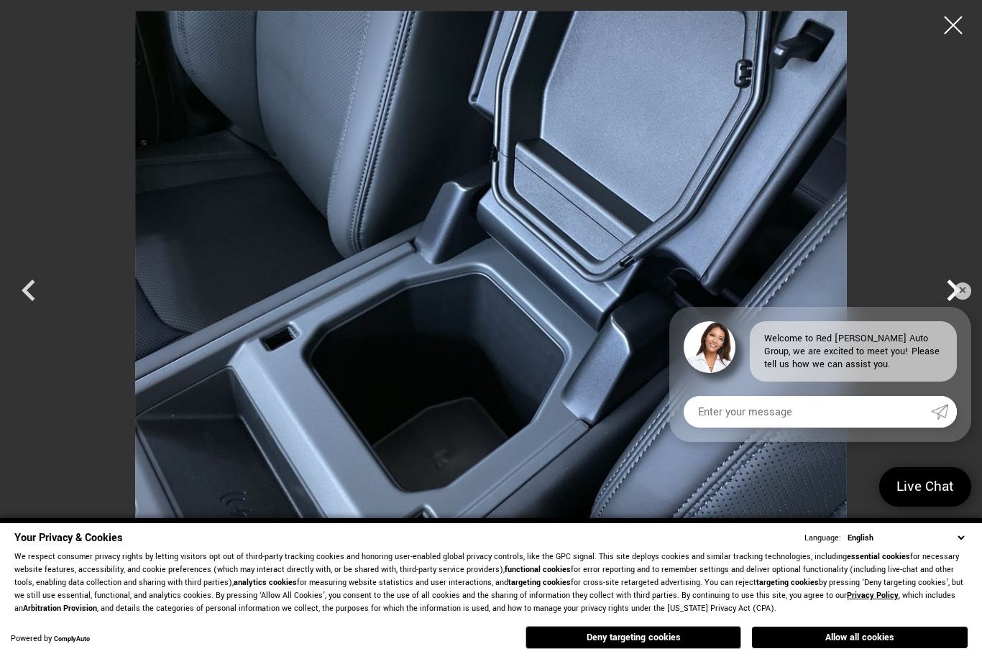
click at [944, 296] on icon "Next" at bounding box center [953, 290] width 43 height 43
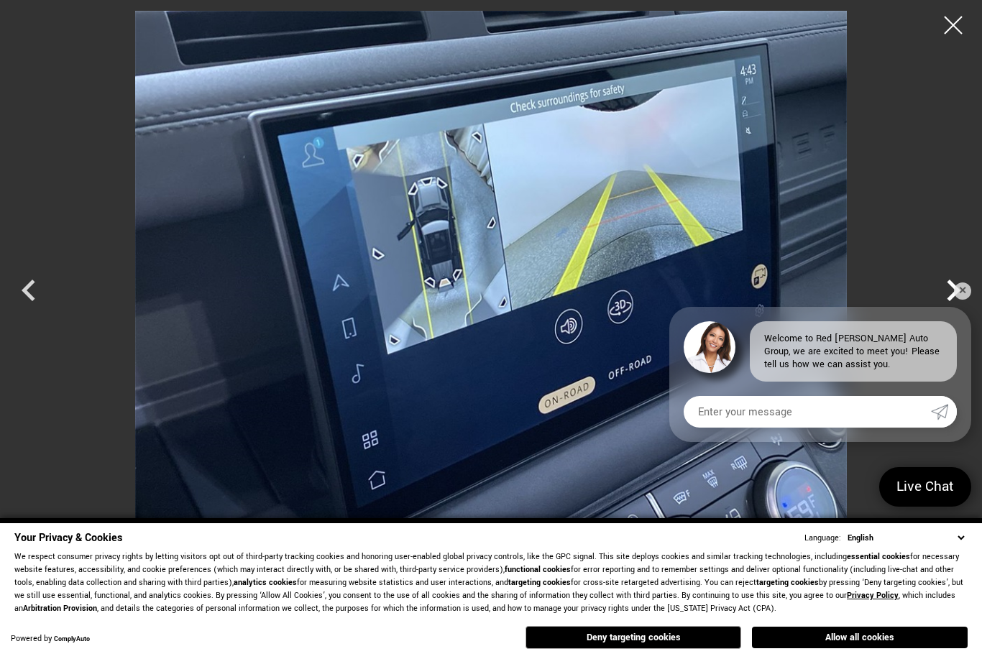
click at [943, 298] on icon "Next" at bounding box center [953, 290] width 43 height 43
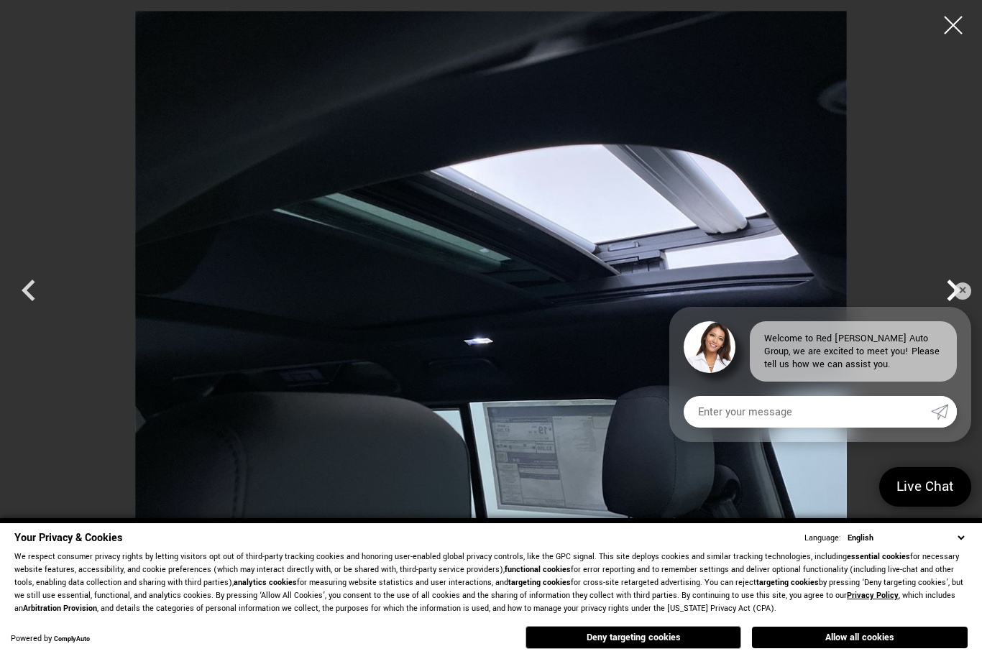
click at [942, 299] on icon "Next" at bounding box center [953, 290] width 43 height 43
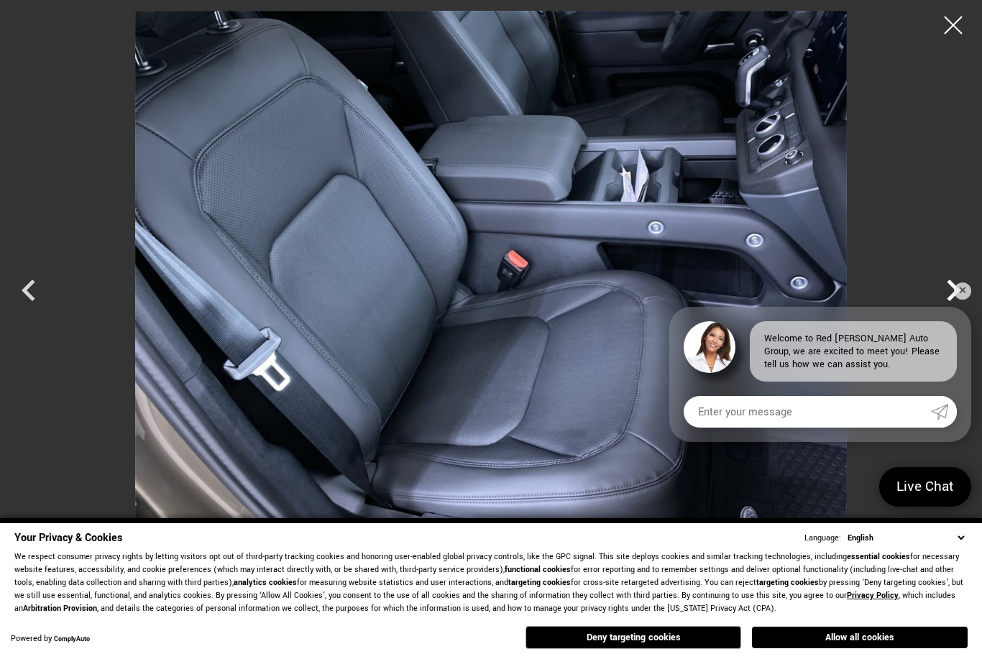
click at [944, 296] on icon "Next" at bounding box center [953, 290] width 43 height 43
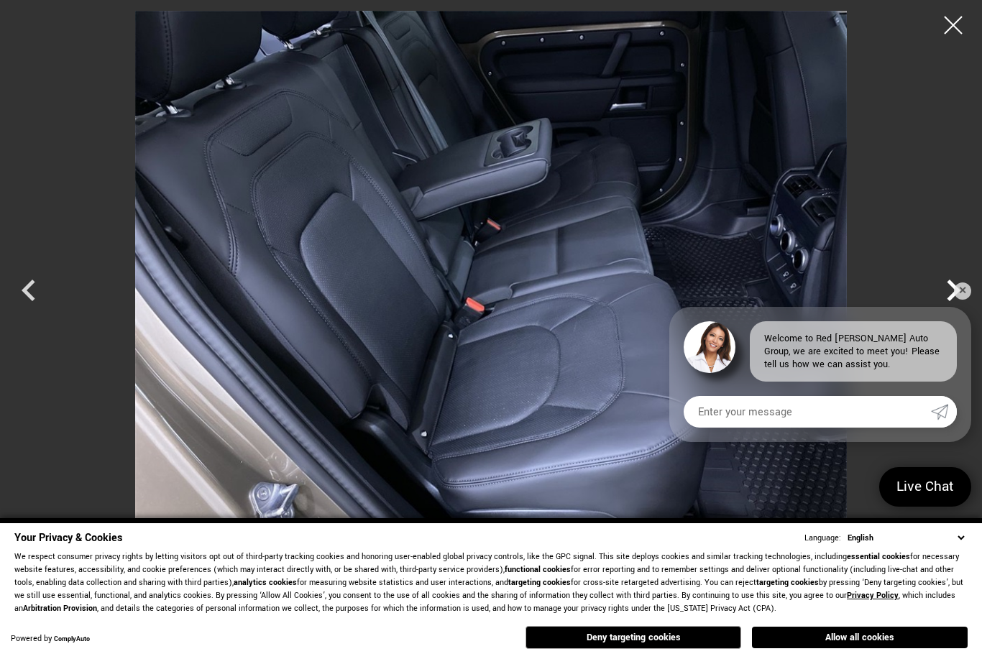
click at [944, 297] on icon "Next" at bounding box center [953, 290] width 43 height 43
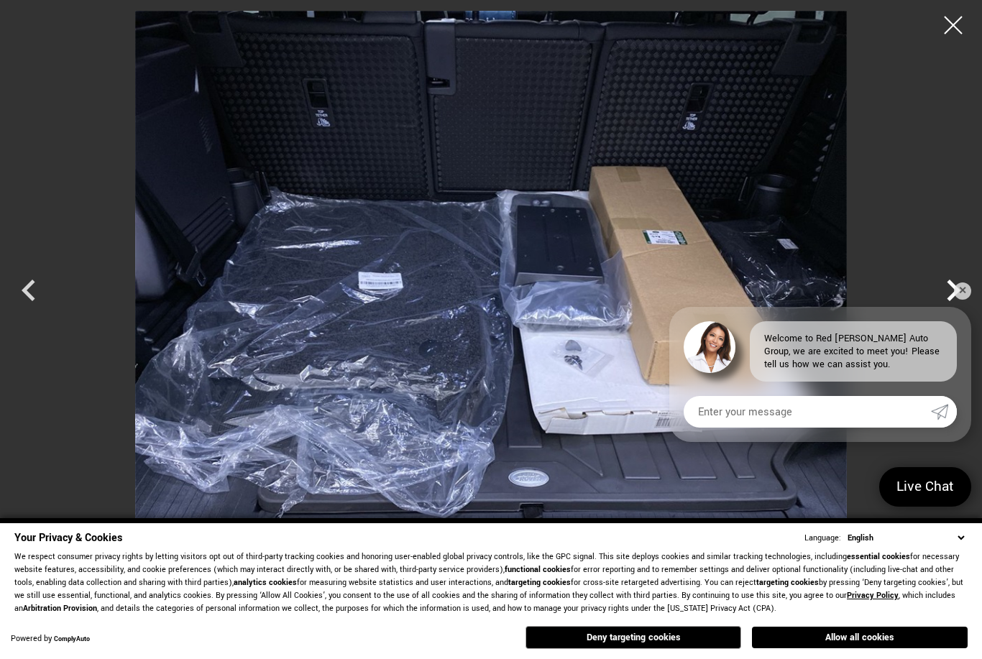
click at [943, 297] on icon "Next" at bounding box center [953, 290] width 43 height 43
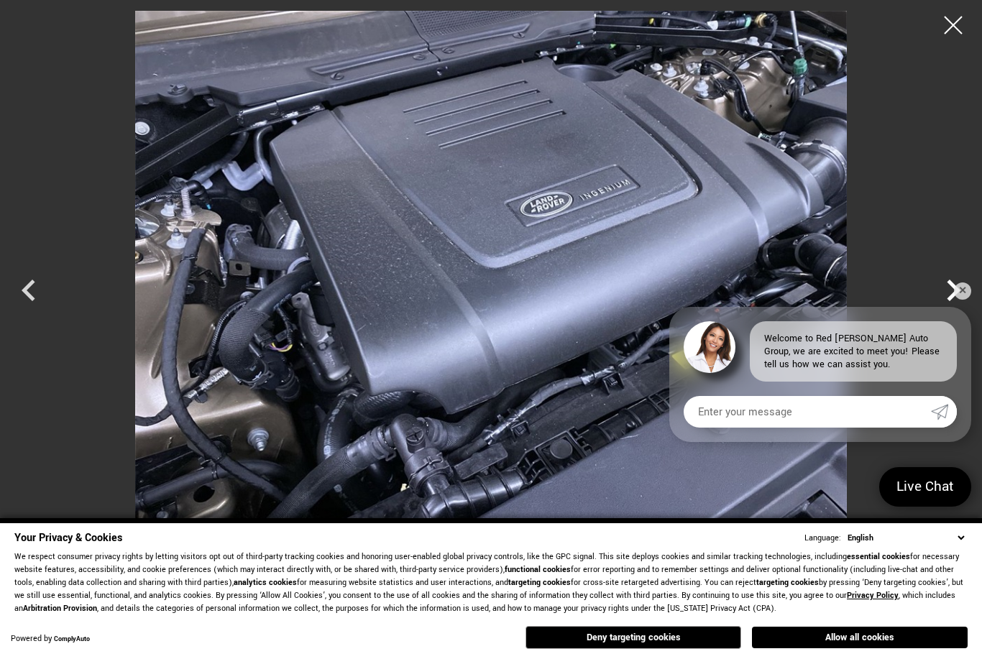
click at [943, 297] on icon "Next" at bounding box center [953, 290] width 43 height 43
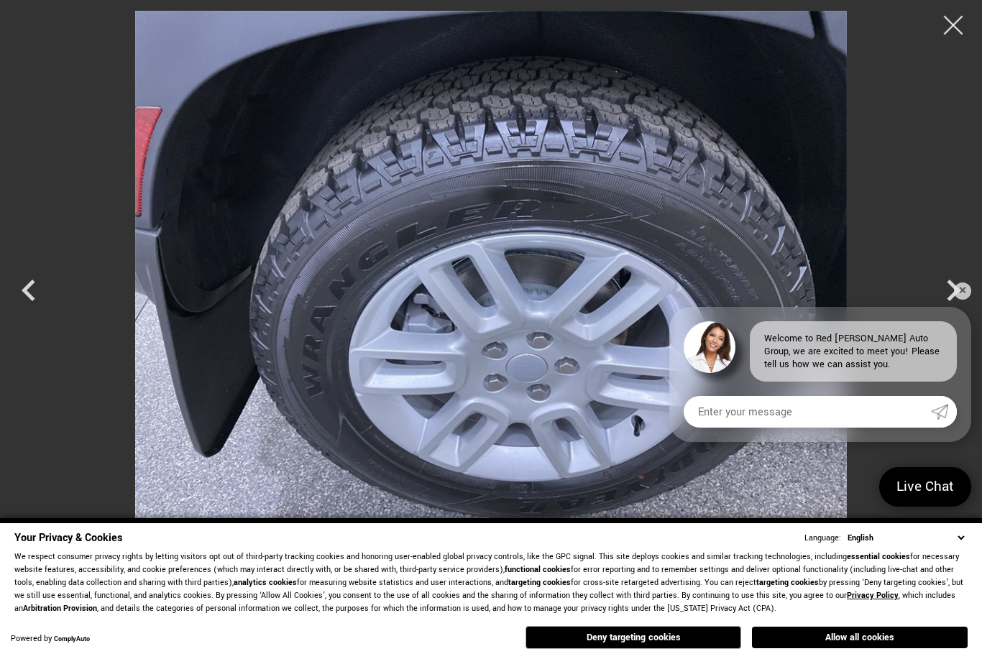
click at [948, 36] on div at bounding box center [954, 25] width 38 height 38
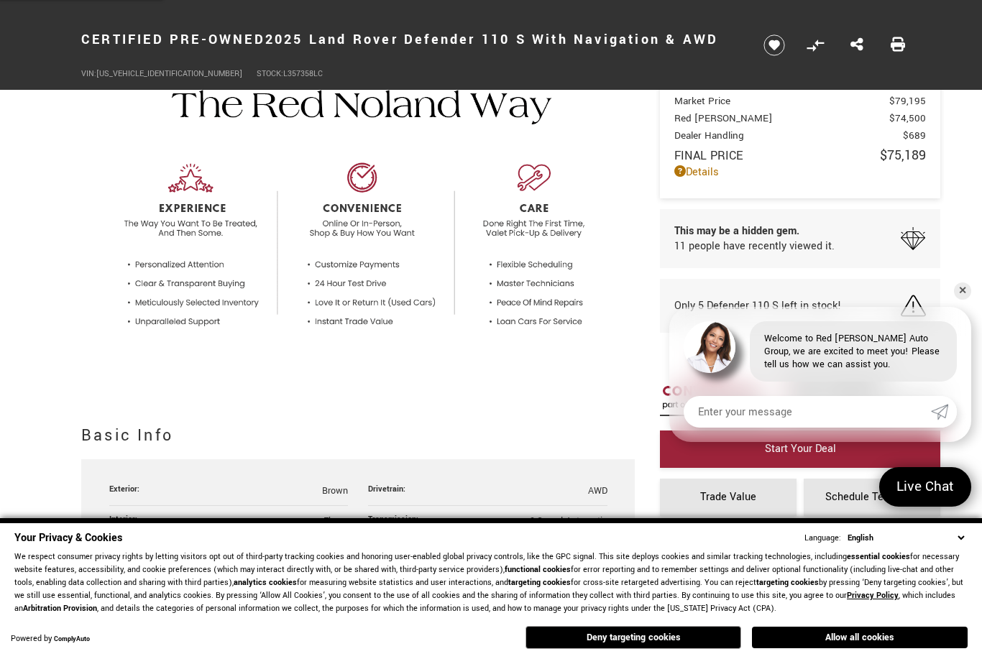
scroll to position [420, 0]
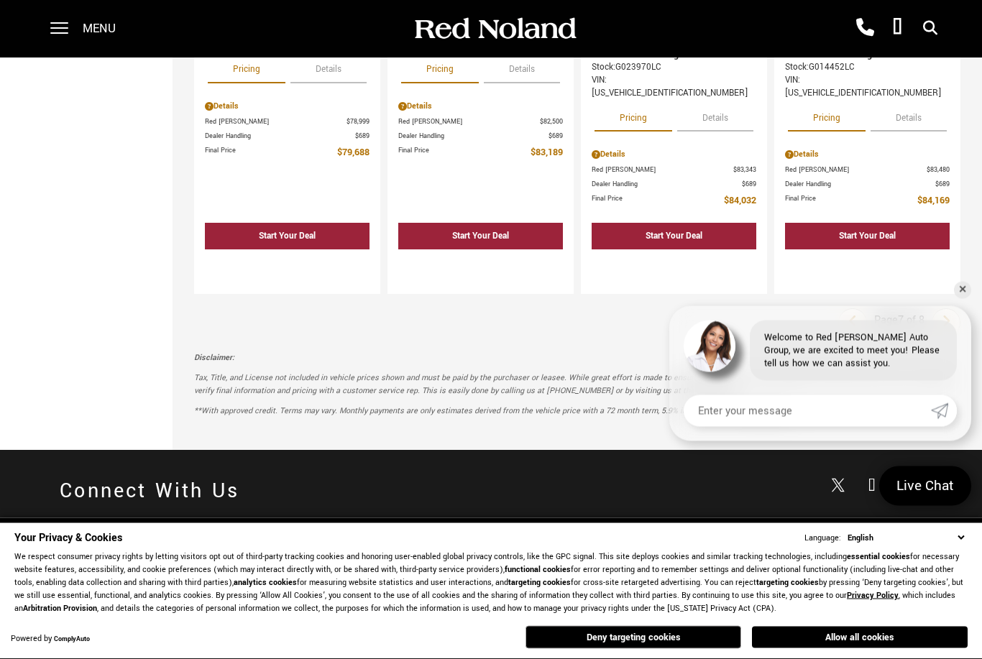
scroll to position [2604, 0]
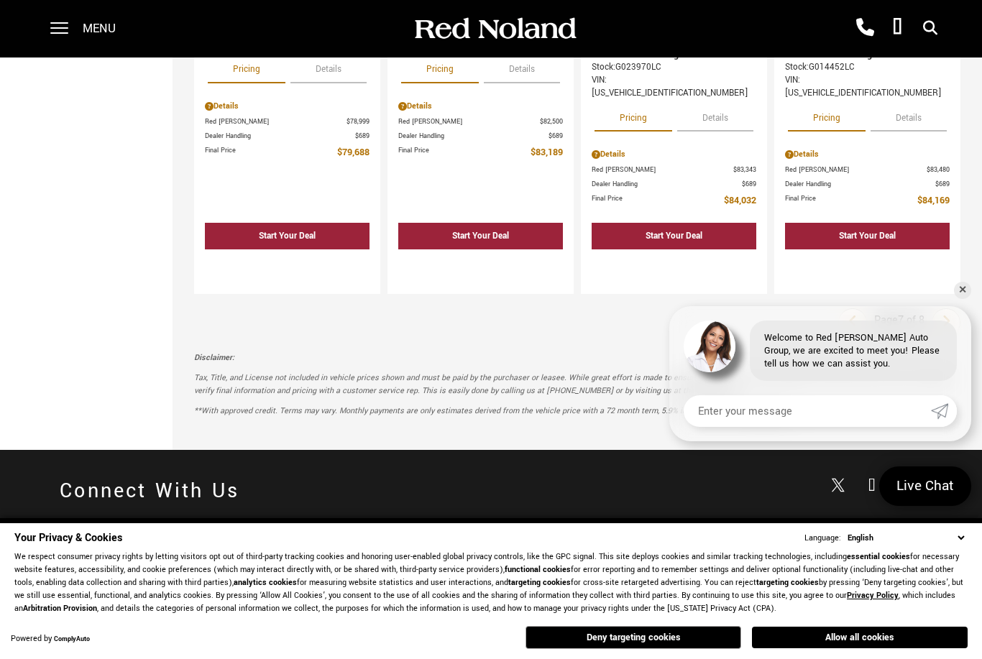
click at [945, 310] on icon "next page" at bounding box center [946, 321] width 9 height 23
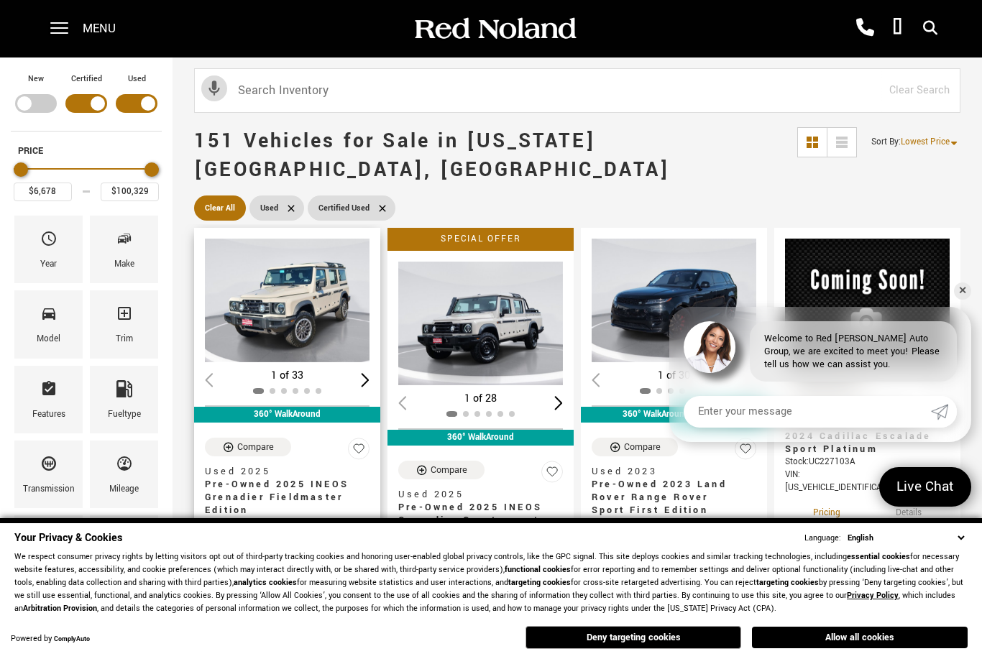
click at [251, 478] on span "Pre-Owned 2025 INEOS Grenadier Fieldmaster Edition" at bounding box center [282, 497] width 154 height 39
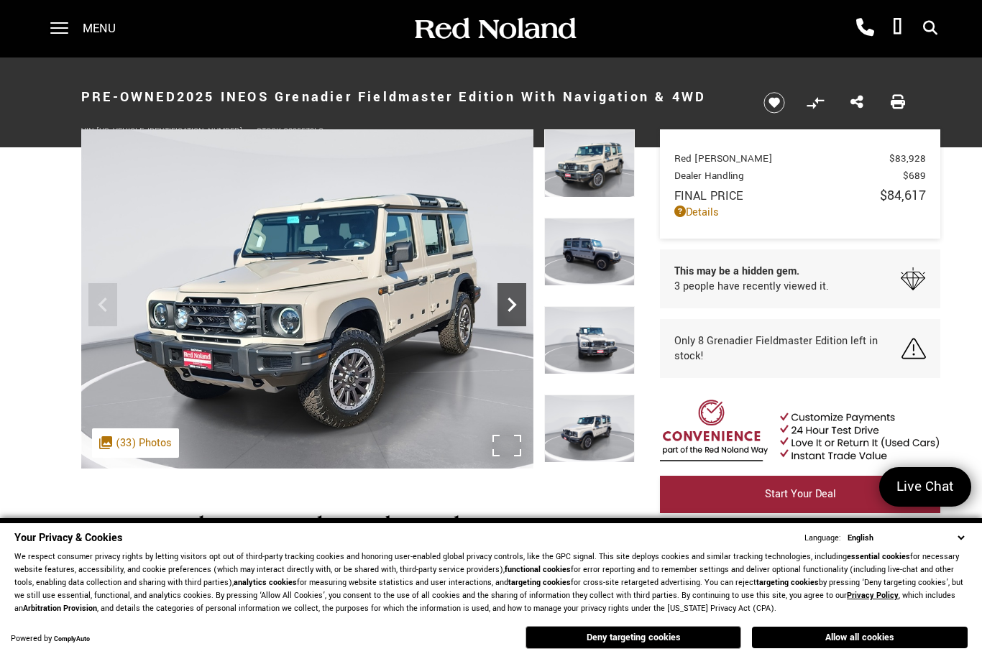
click at [524, 307] on icon "Next" at bounding box center [512, 305] width 29 height 29
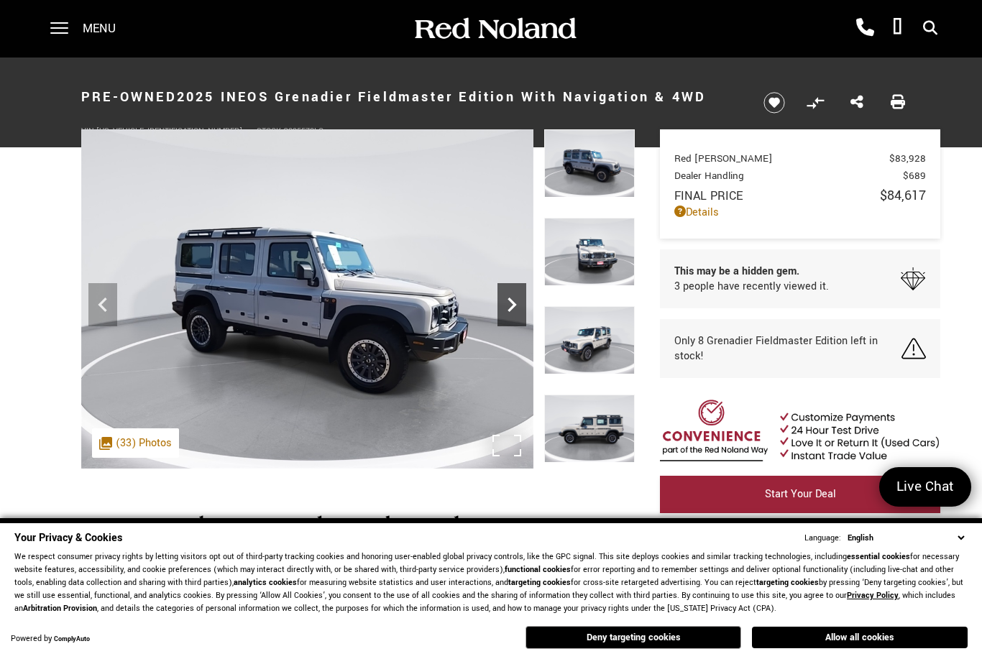
click at [525, 302] on icon "Next" at bounding box center [512, 305] width 29 height 29
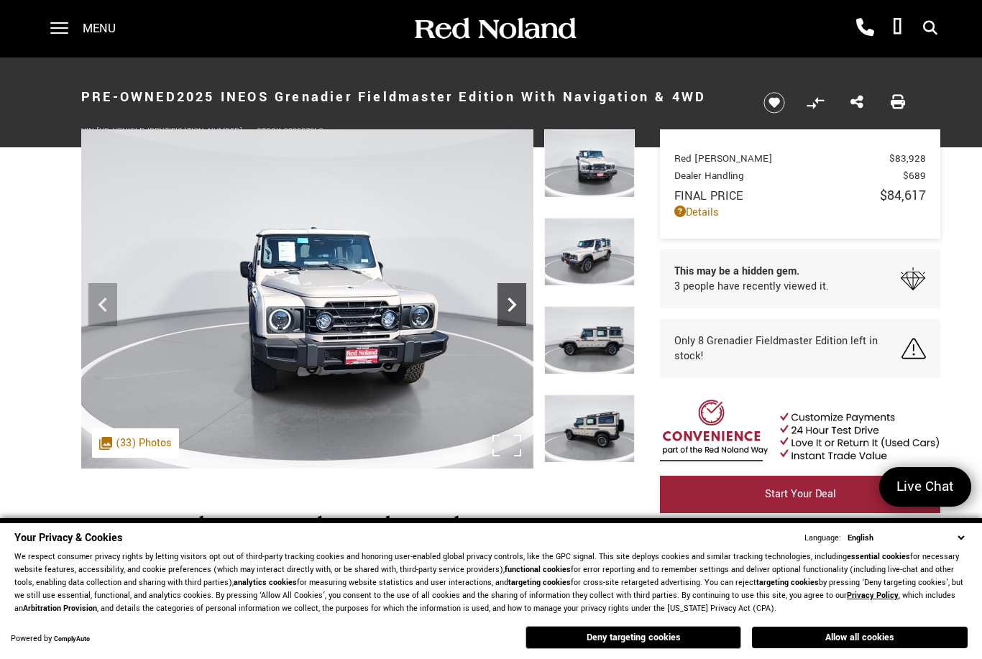
click at [520, 304] on icon "Next" at bounding box center [512, 305] width 29 height 29
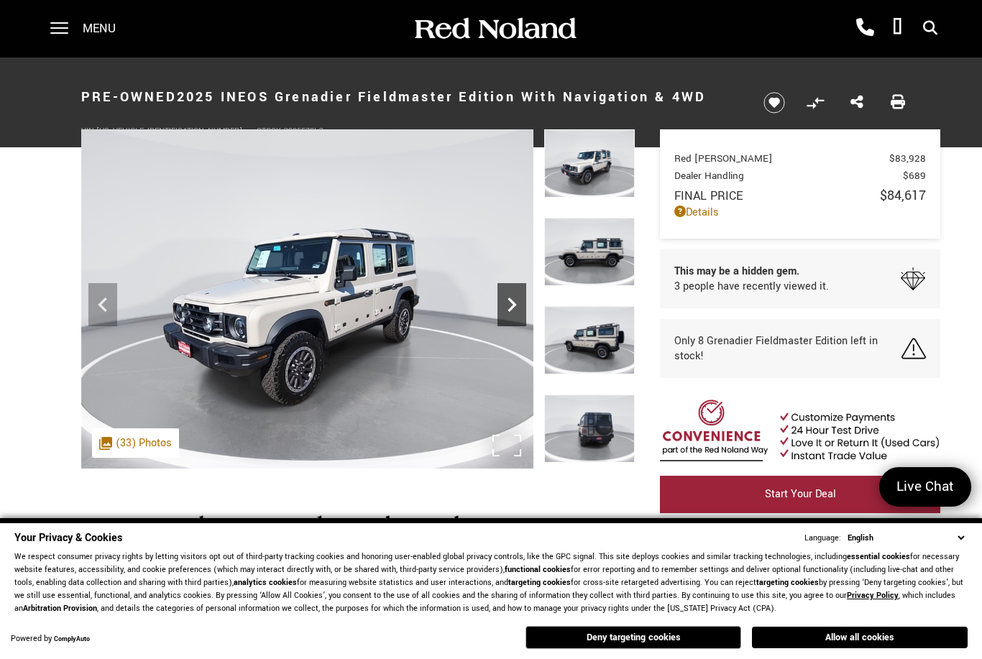
click at [521, 298] on icon "Next" at bounding box center [512, 305] width 29 height 29
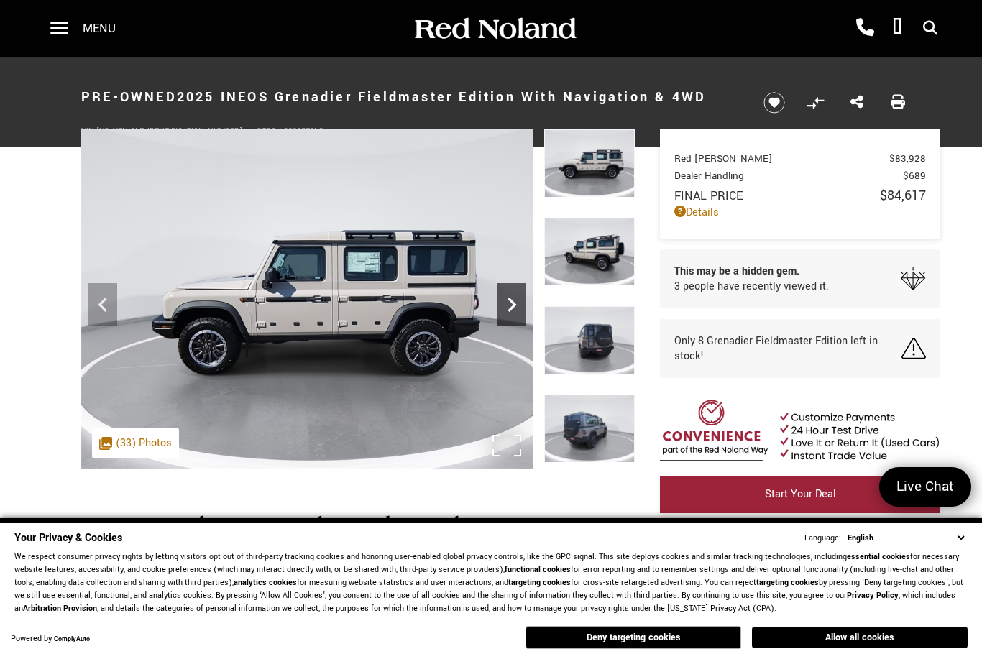
click at [521, 300] on icon "Next" at bounding box center [512, 305] width 29 height 29
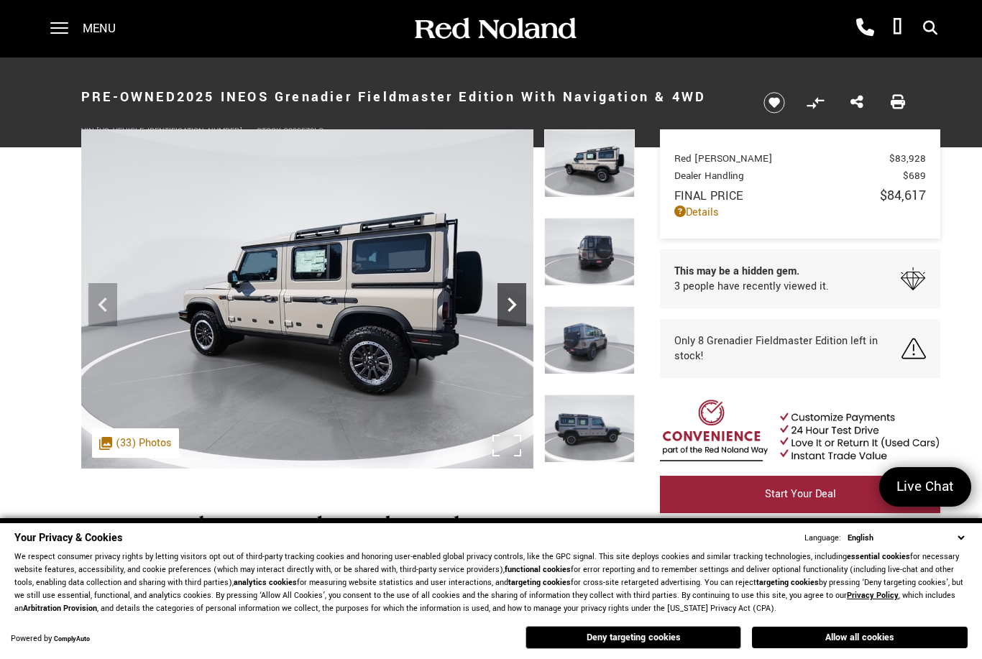
click at [523, 300] on icon "Next" at bounding box center [512, 305] width 29 height 29
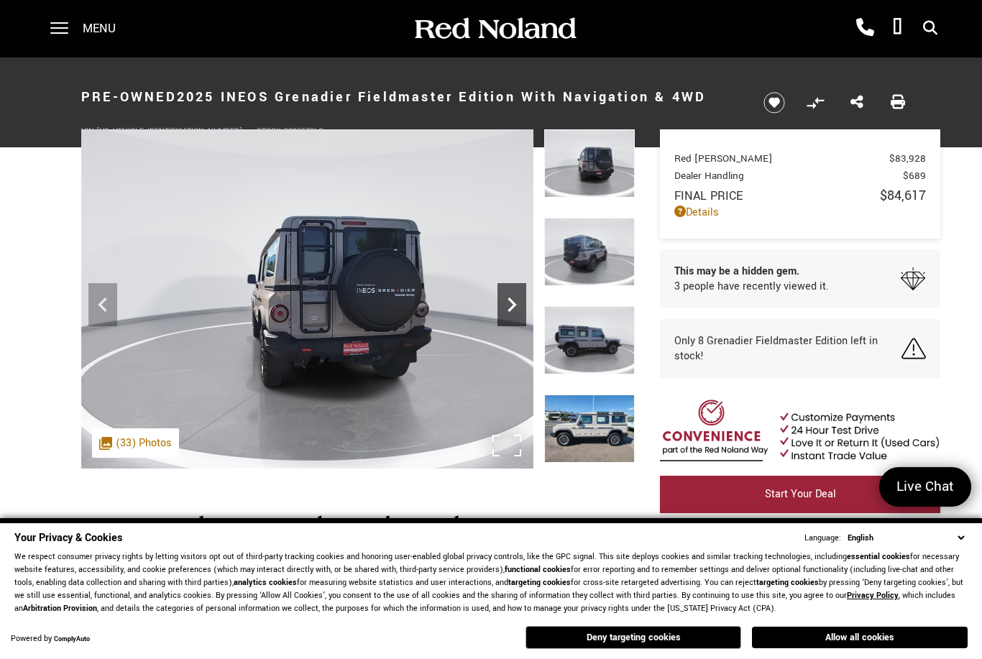
click at [523, 299] on icon "Next" at bounding box center [512, 305] width 29 height 29
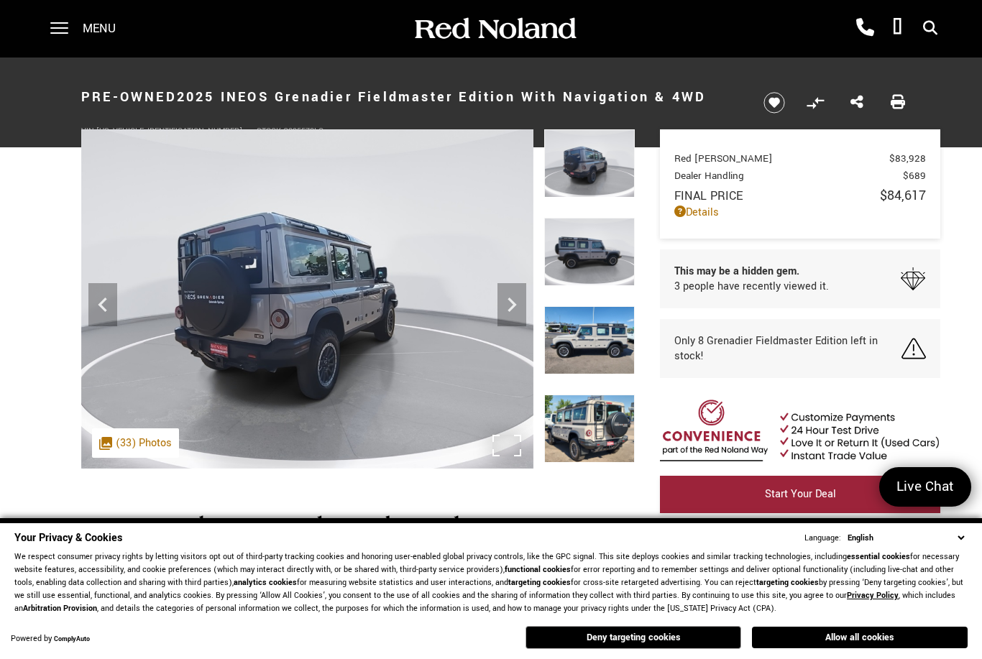
click at [527, 305] on img at bounding box center [307, 298] width 452 height 339
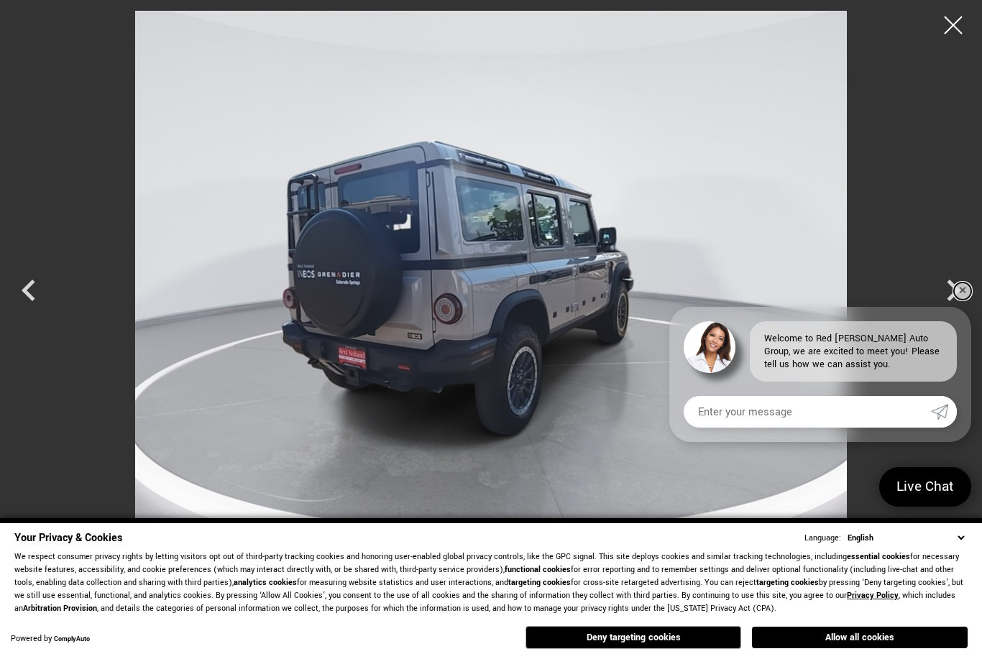
click at [963, 293] on link "✕" at bounding box center [962, 291] width 17 height 17
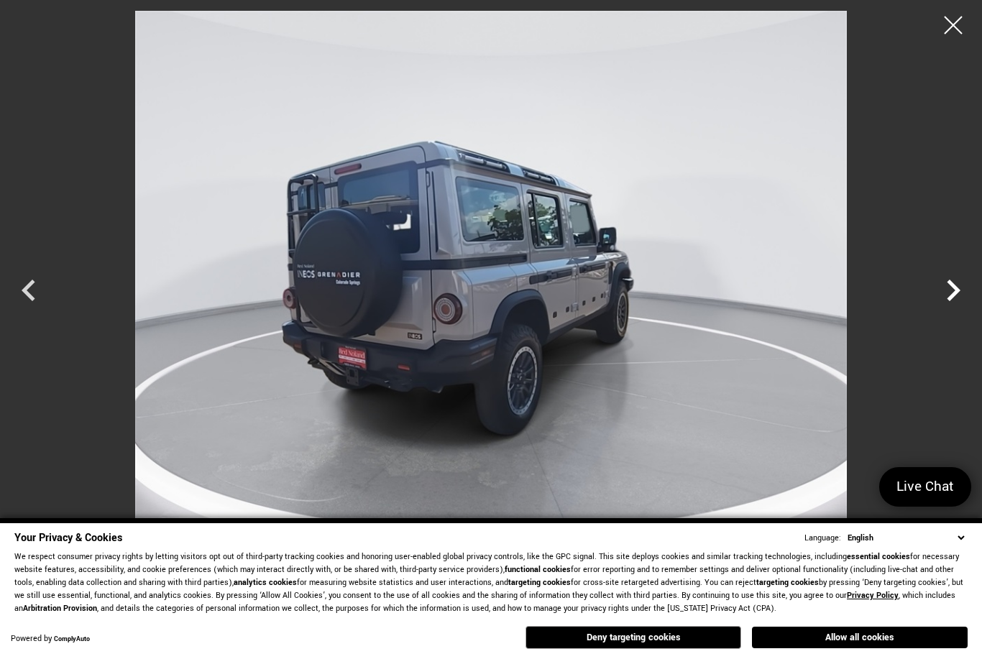
click at [956, 294] on icon "Next" at bounding box center [954, 291] width 14 height 22
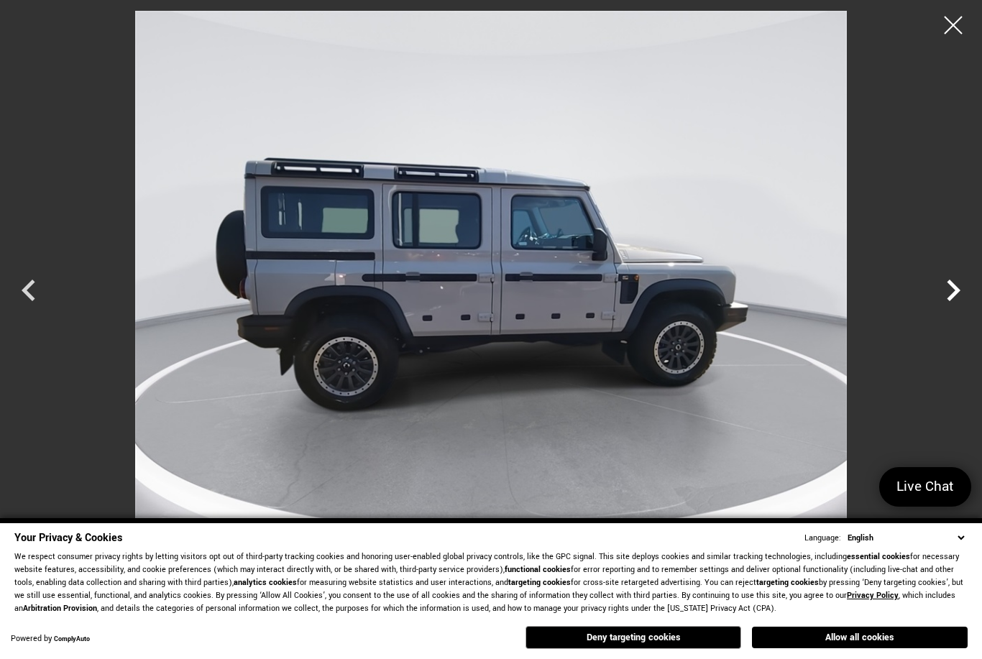
click at [956, 293] on icon "Next" at bounding box center [954, 291] width 14 height 22
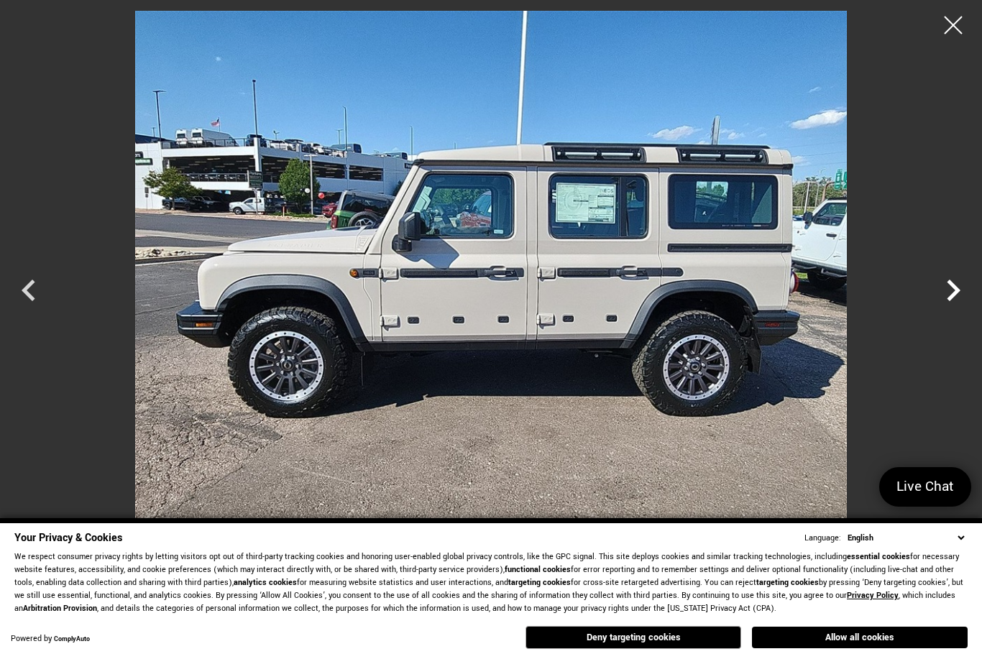
click at [951, 294] on icon "Next" at bounding box center [953, 290] width 43 height 43
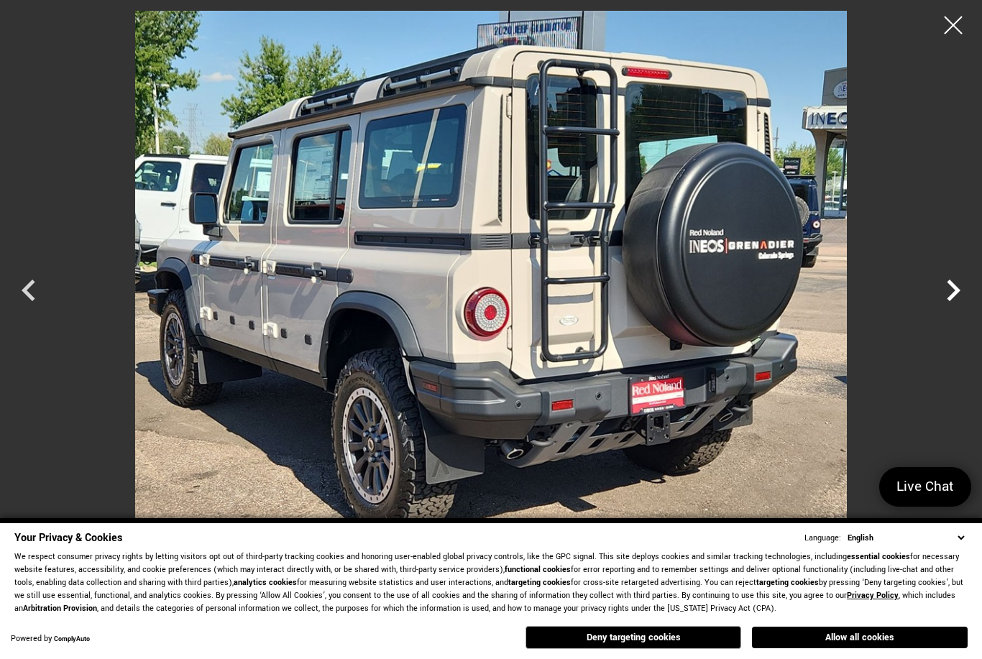
click at [955, 287] on icon "Next" at bounding box center [954, 291] width 14 height 22
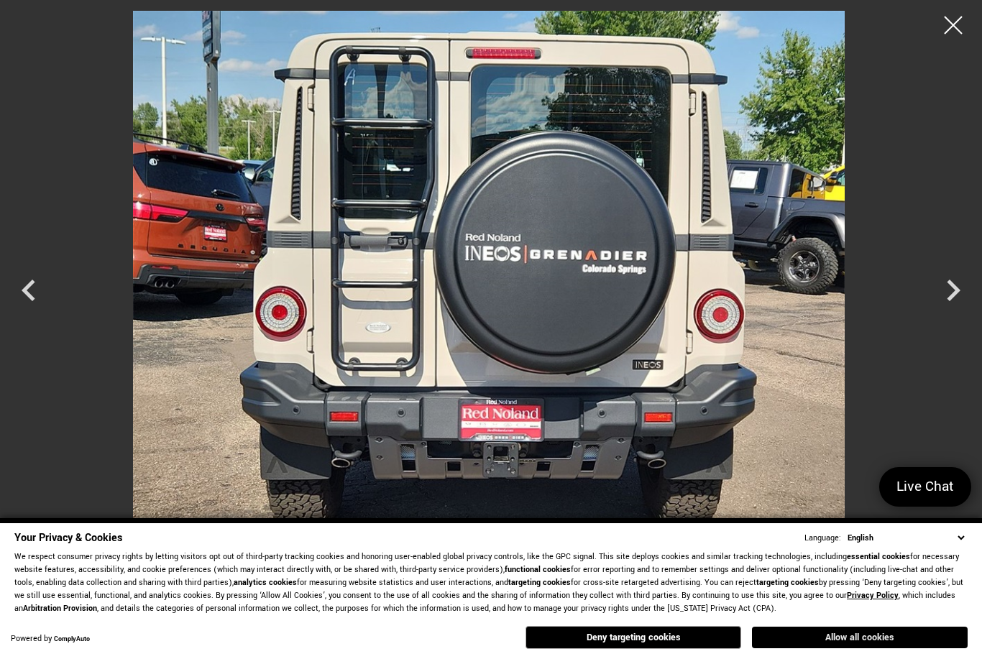
click at [892, 631] on button "Allow all cookies" at bounding box center [860, 638] width 216 height 22
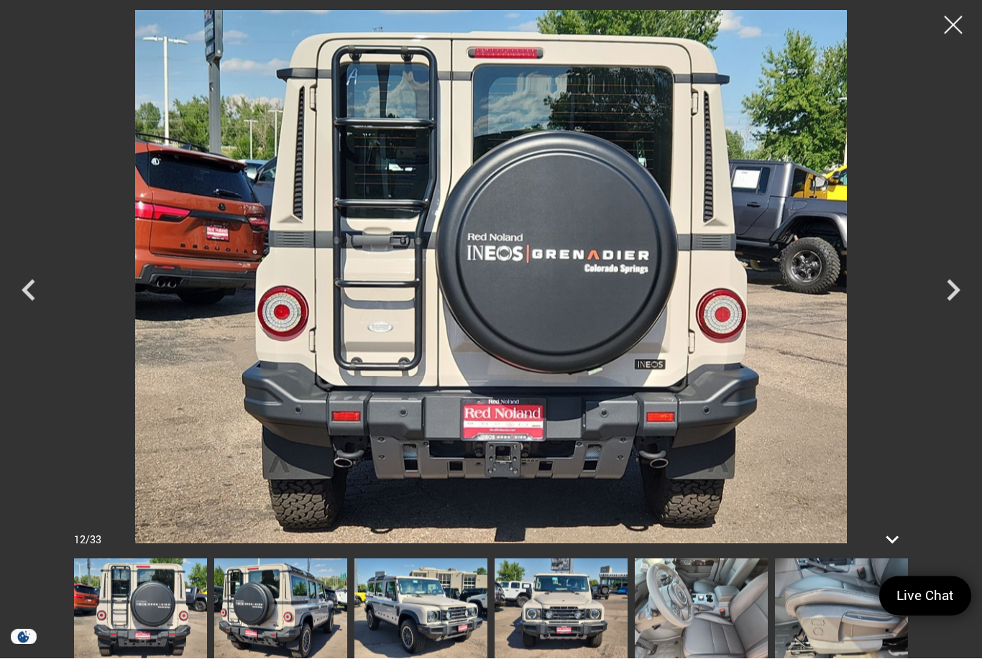
scroll to position [157, 0]
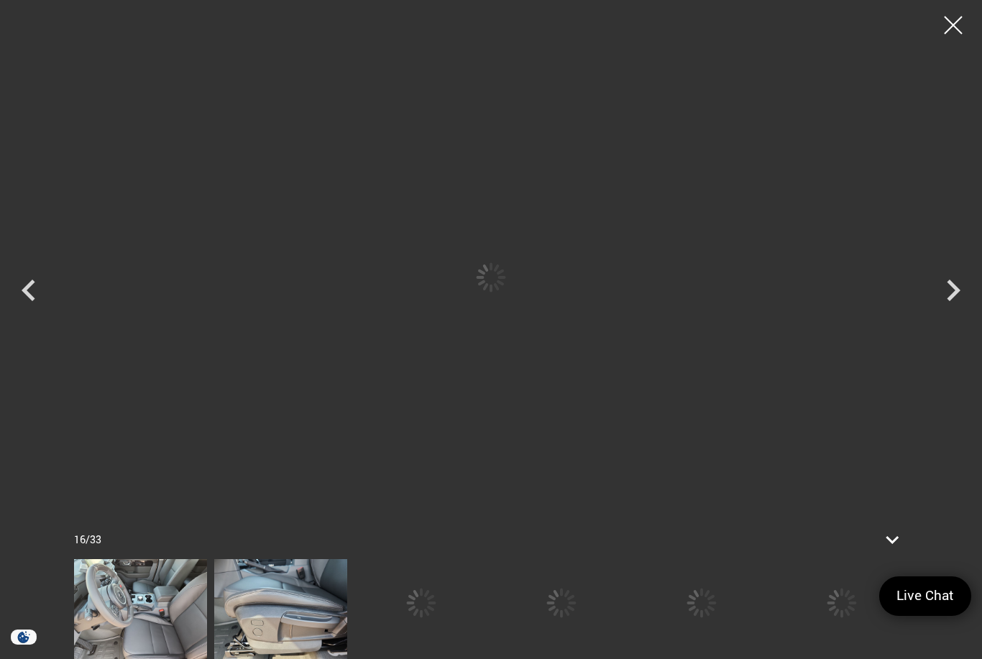
click at [628, 647] on div at bounding box center [561, 603] width 133 height 88
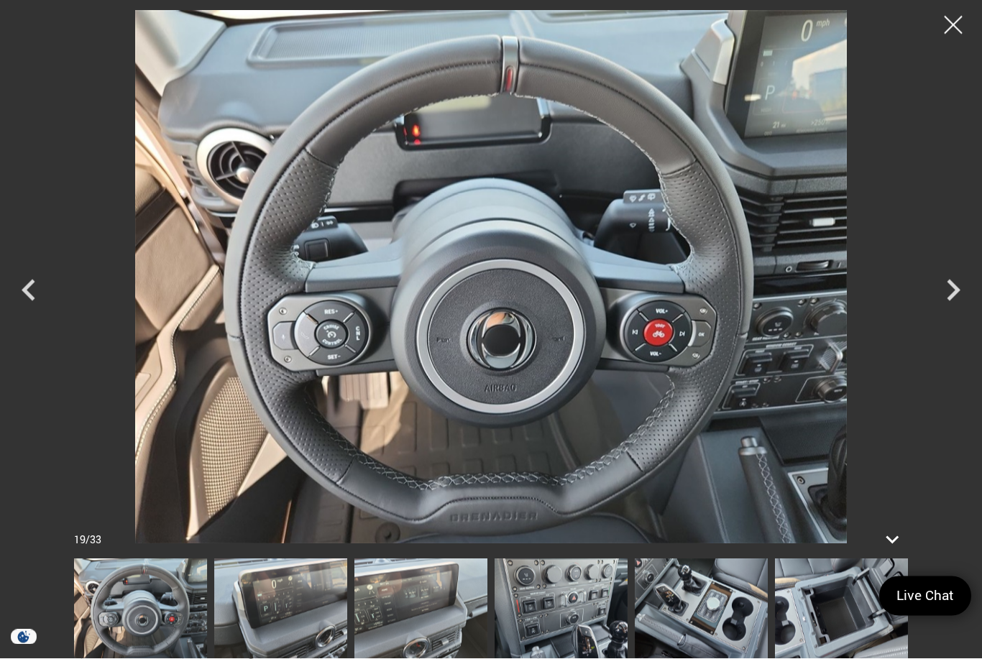
scroll to position [480, 0]
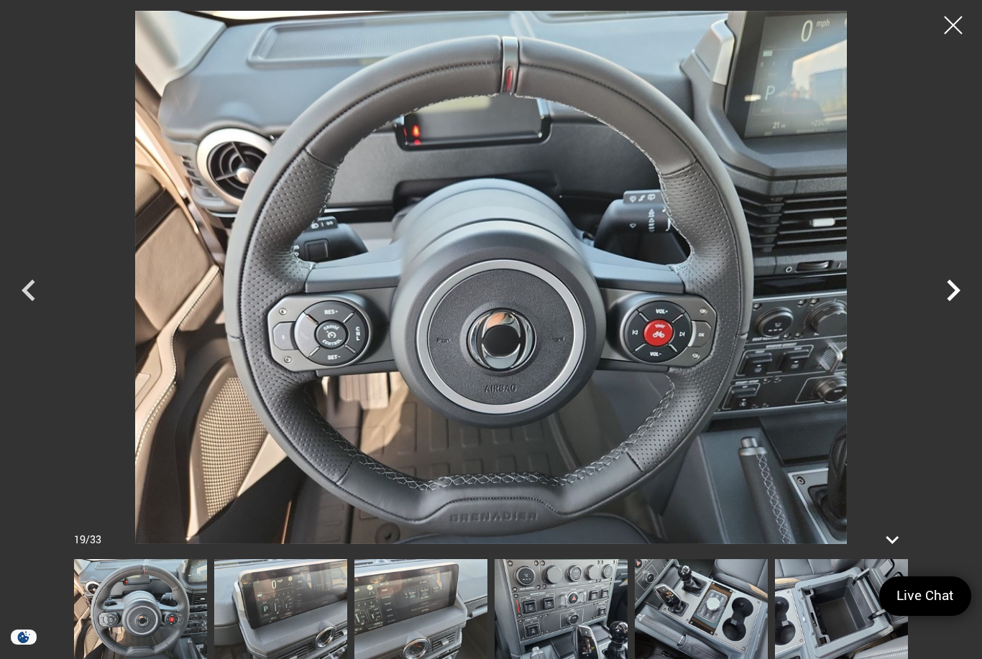
click at [956, 301] on icon "Next" at bounding box center [954, 291] width 14 height 22
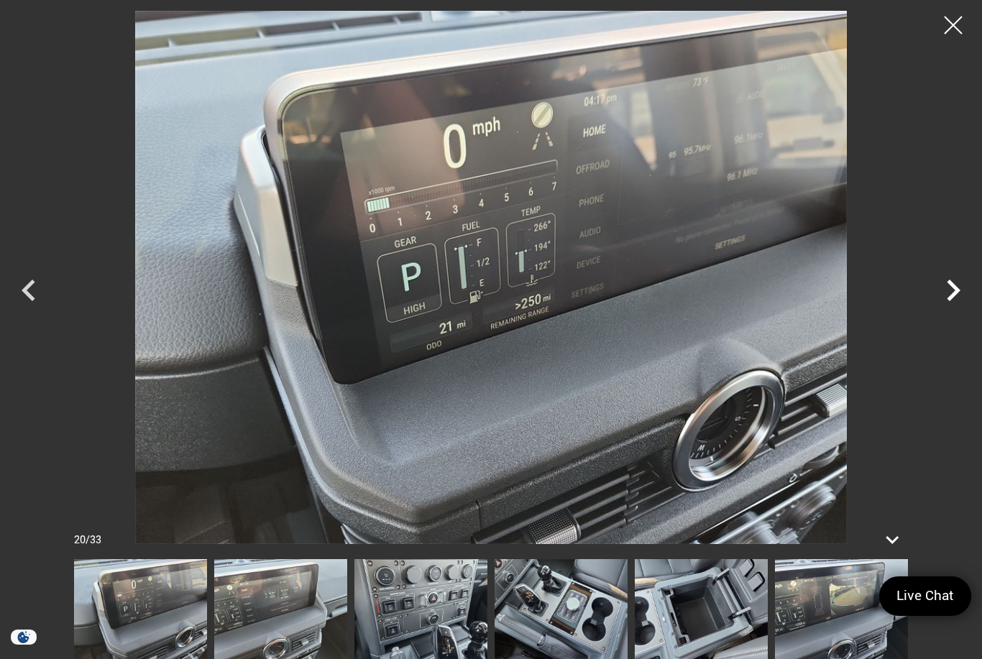
click at [950, 301] on icon "Next" at bounding box center [954, 291] width 14 height 22
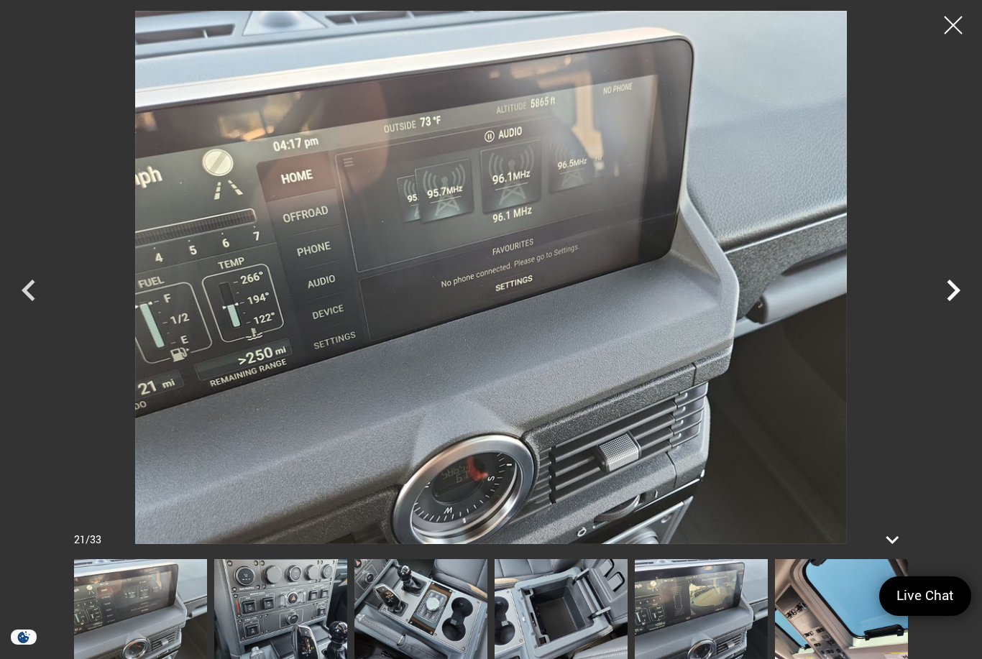
click at [951, 301] on icon "Next" at bounding box center [954, 291] width 14 height 22
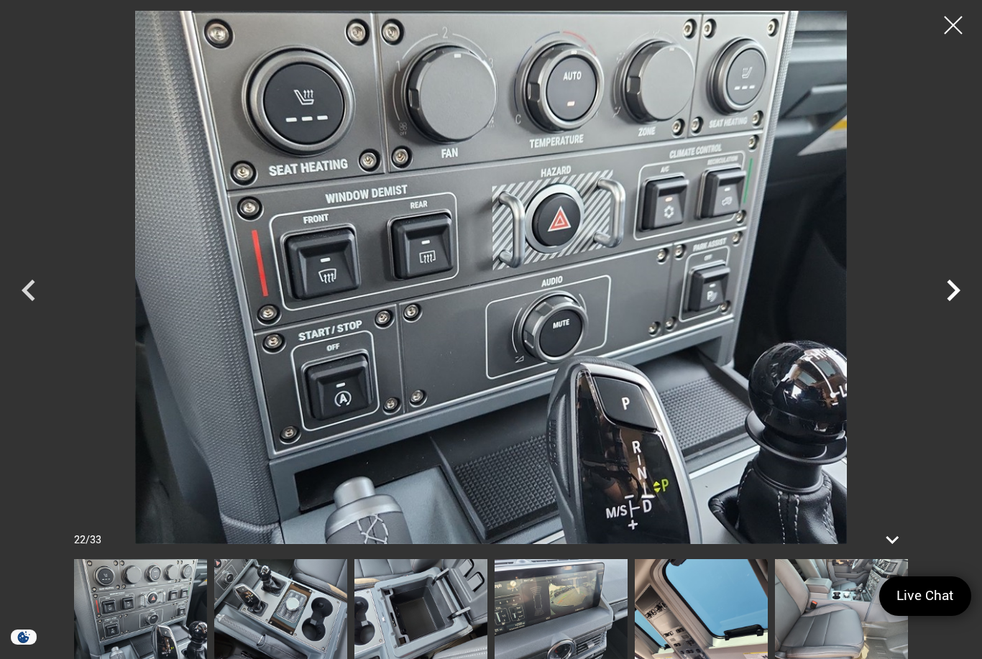
click at [953, 312] on icon "Next" at bounding box center [953, 290] width 43 height 43
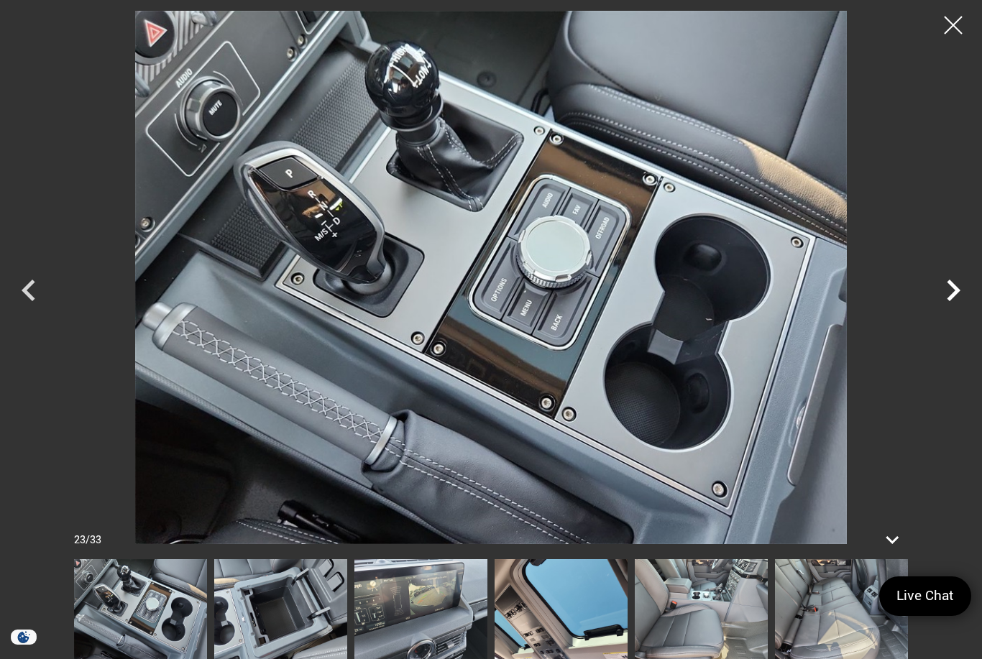
click at [956, 312] on icon "Next" at bounding box center [953, 290] width 43 height 43
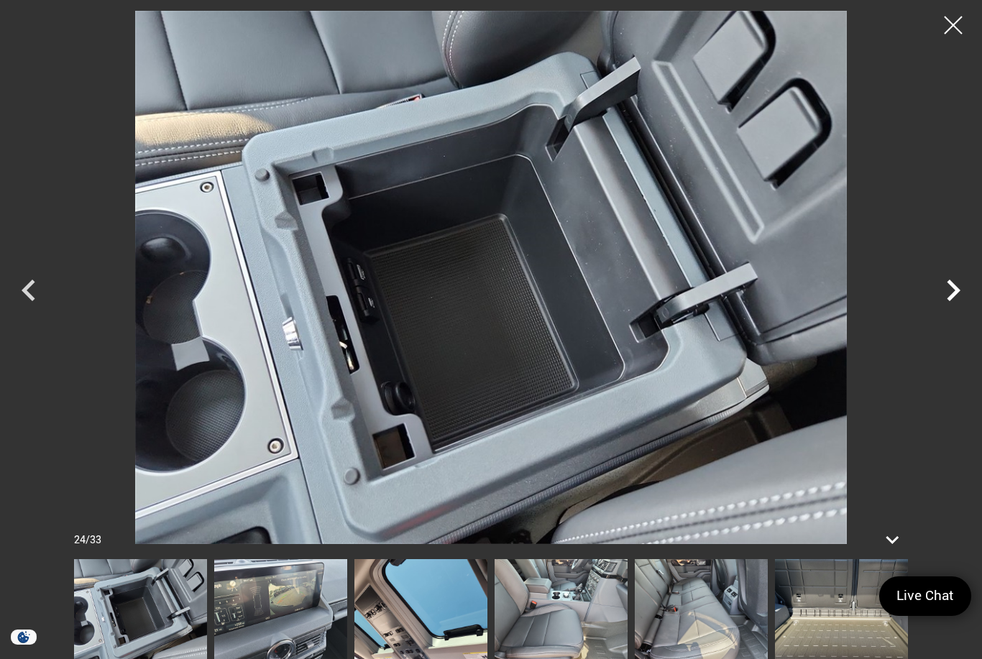
click at [953, 301] on icon "Next" at bounding box center [954, 291] width 14 height 22
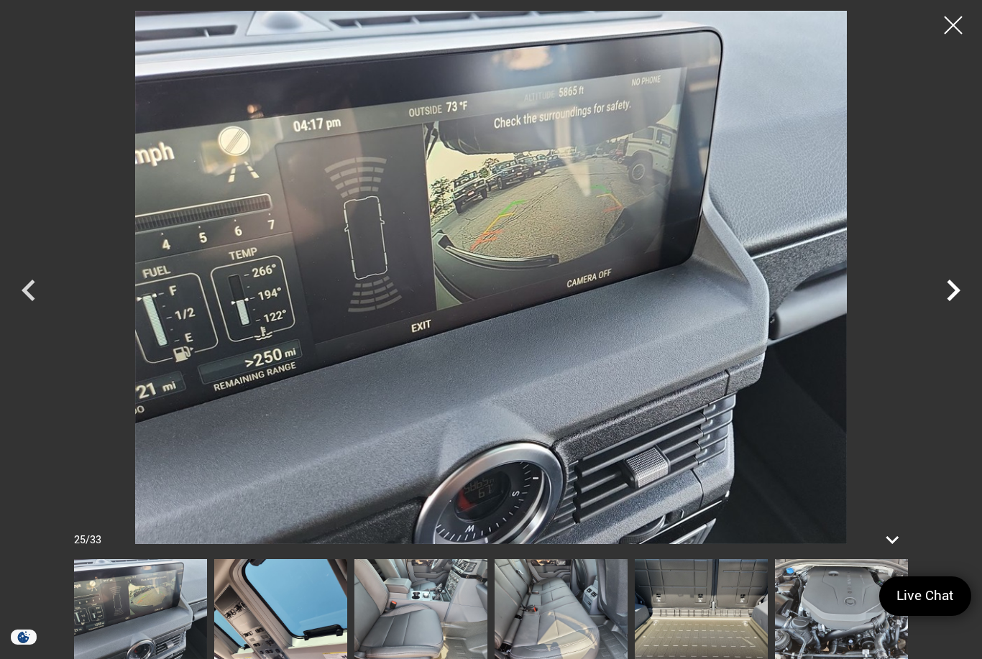
click at [952, 301] on icon "Next" at bounding box center [954, 291] width 14 height 22
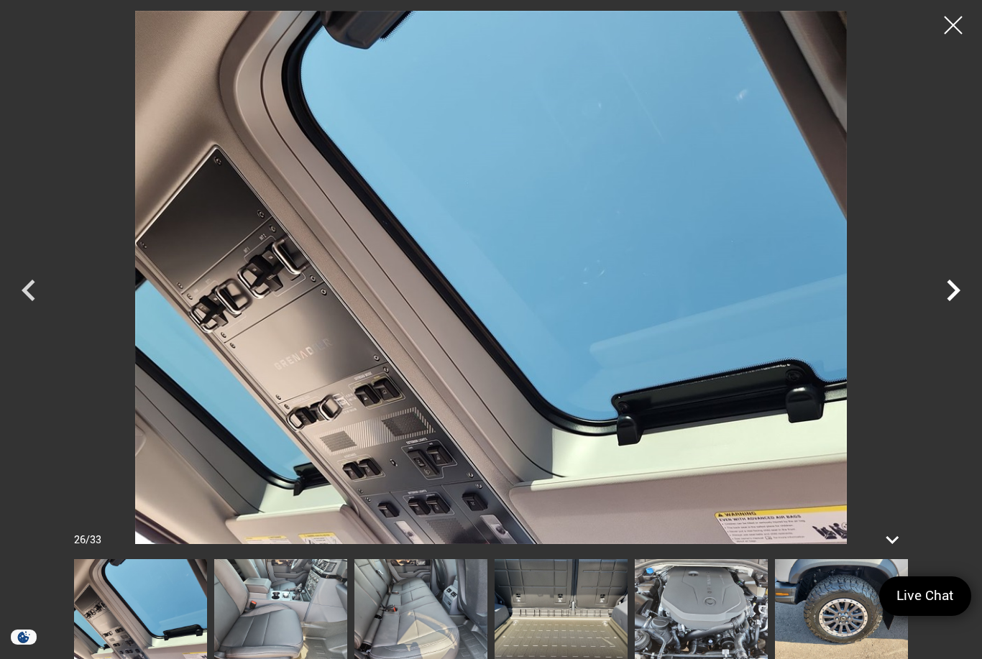
click at [952, 312] on icon "Next" at bounding box center [953, 290] width 43 height 43
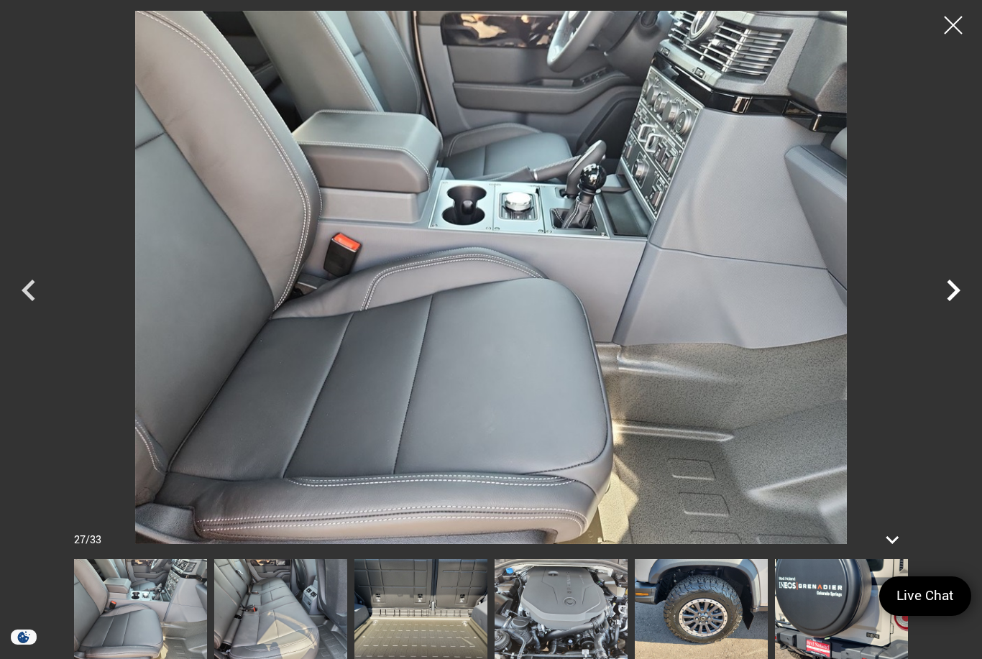
click at [948, 312] on icon "Next" at bounding box center [953, 290] width 43 height 43
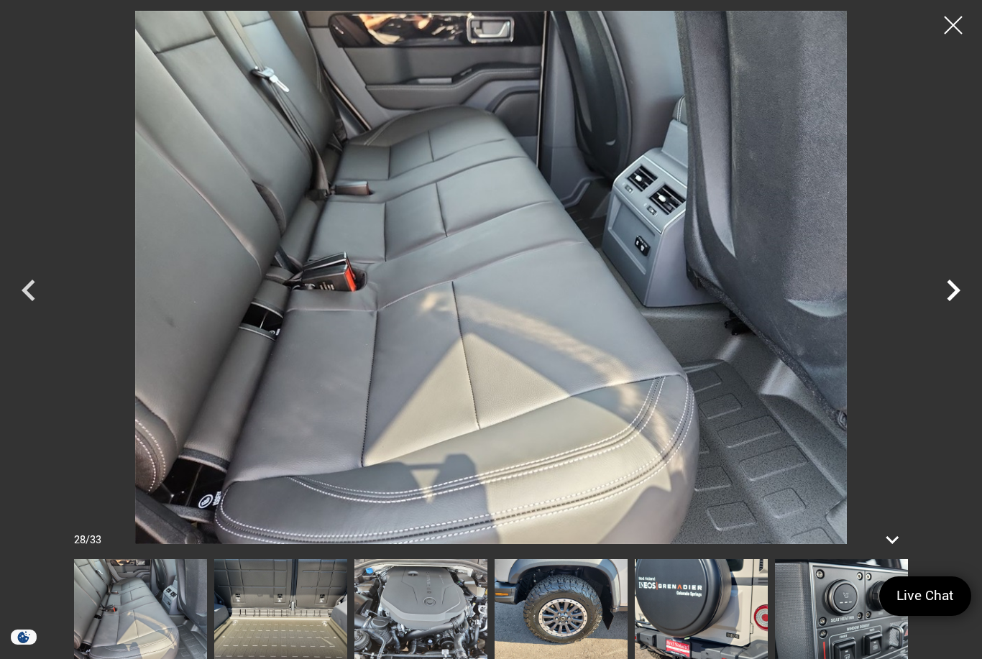
click at [955, 312] on icon "Next" at bounding box center [953, 290] width 43 height 43
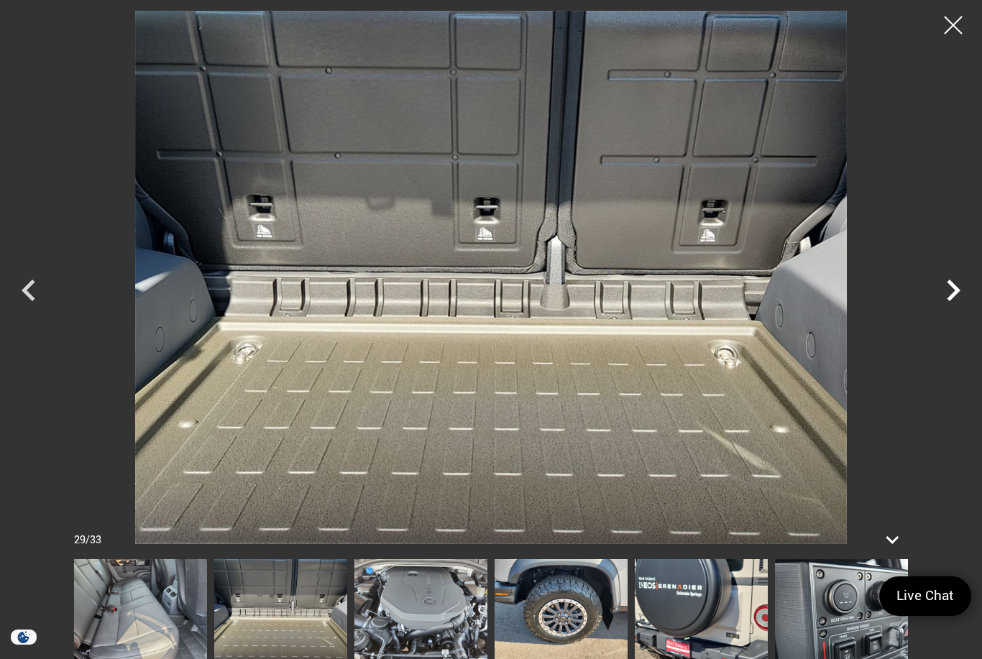
click at [951, 301] on icon "Next" at bounding box center [954, 291] width 14 height 22
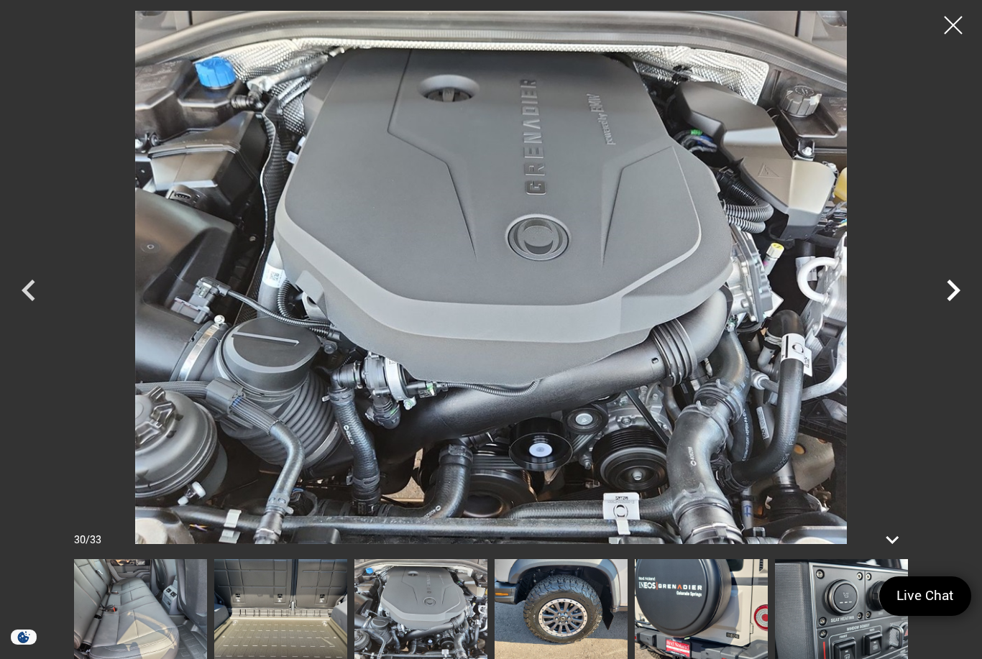
click at [951, 312] on icon "Next" at bounding box center [953, 290] width 43 height 43
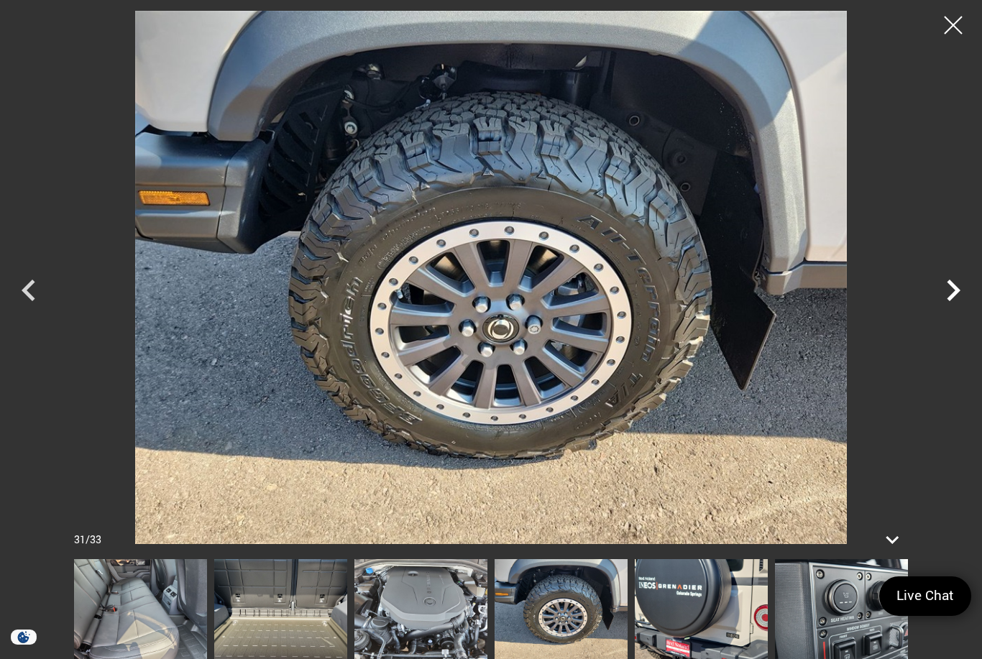
click at [950, 312] on icon "Next" at bounding box center [953, 290] width 43 height 43
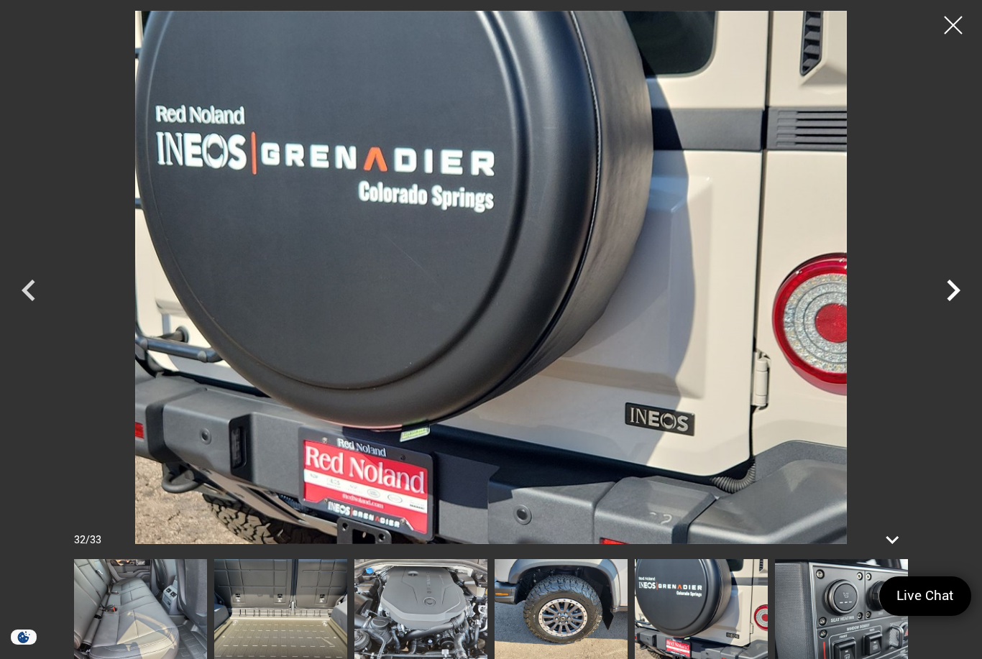
click at [950, 312] on icon "Next" at bounding box center [953, 290] width 43 height 43
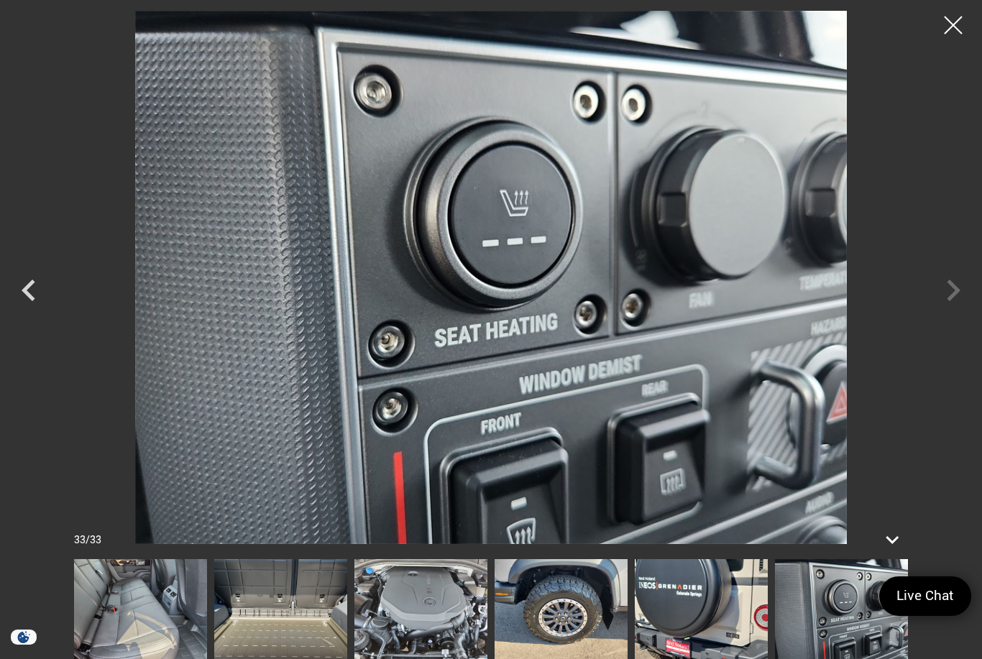
click at [954, 321] on div at bounding box center [491, 278] width 982 height 534
click at [954, 324] on div at bounding box center [491, 278] width 982 height 534
click at [952, 31] on div at bounding box center [954, 25] width 38 height 38
